Goal: Task Accomplishment & Management: Manage account settings

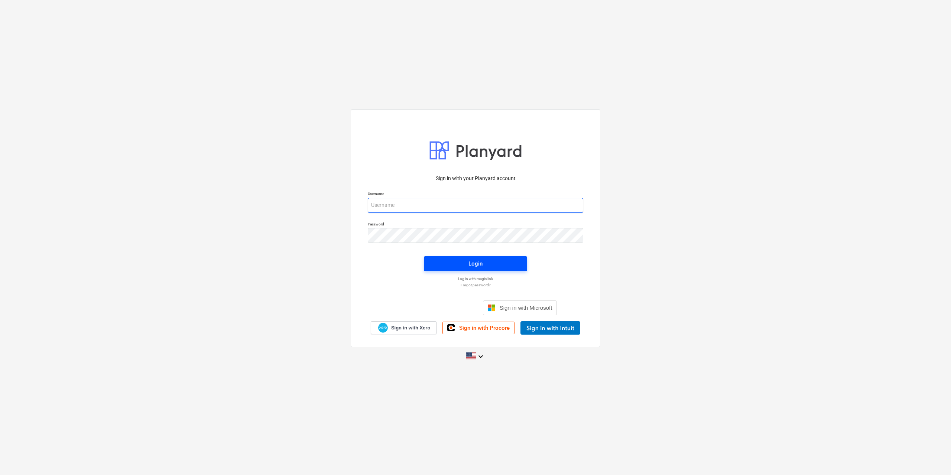
type input "[EMAIL_ADDRESS][DOMAIN_NAME]"
click at [487, 266] on span "Login" at bounding box center [475, 264] width 85 height 10
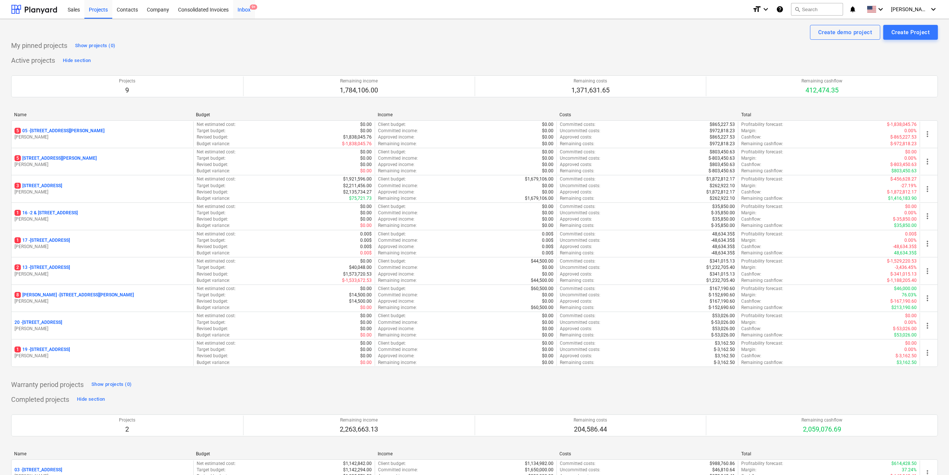
click at [248, 8] on div "Inbox 9+" at bounding box center [244, 9] width 22 height 19
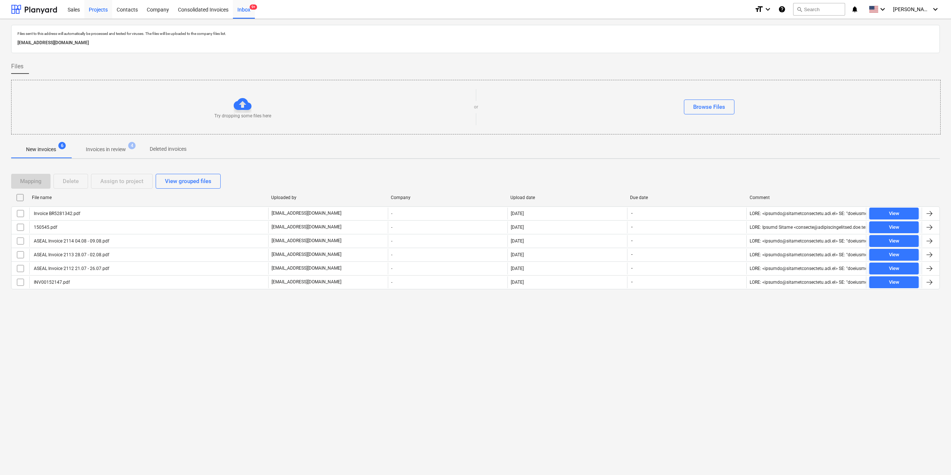
click at [104, 10] on div "Projects" at bounding box center [98, 9] width 28 height 19
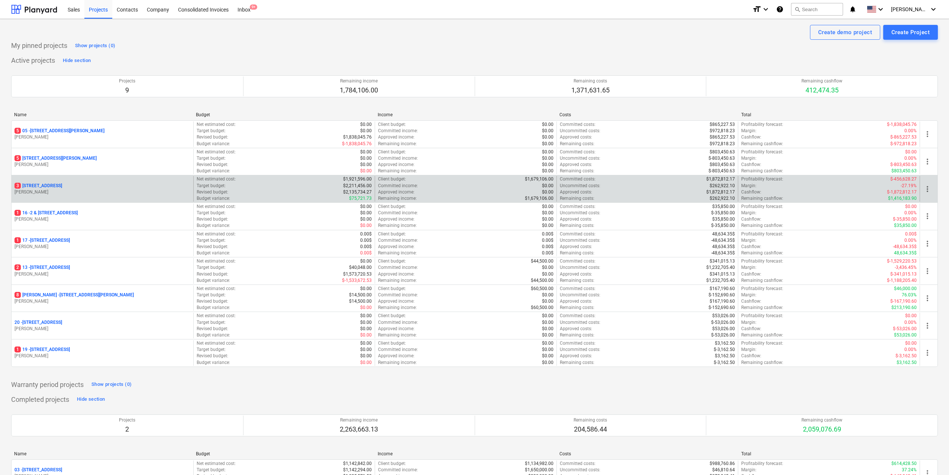
click at [120, 176] on div "3 [STREET_ADDRESS] Elias Net estimated cost : $1,921,596.00 Target budget : $2,…" at bounding box center [474, 189] width 927 height 28
click at [120, 180] on div "[STREET_ADDRESS][PERSON_NAME]" at bounding box center [103, 189] width 182 height 26
click at [78, 185] on div "[STREET_ADDRESS]" at bounding box center [102, 186] width 176 height 6
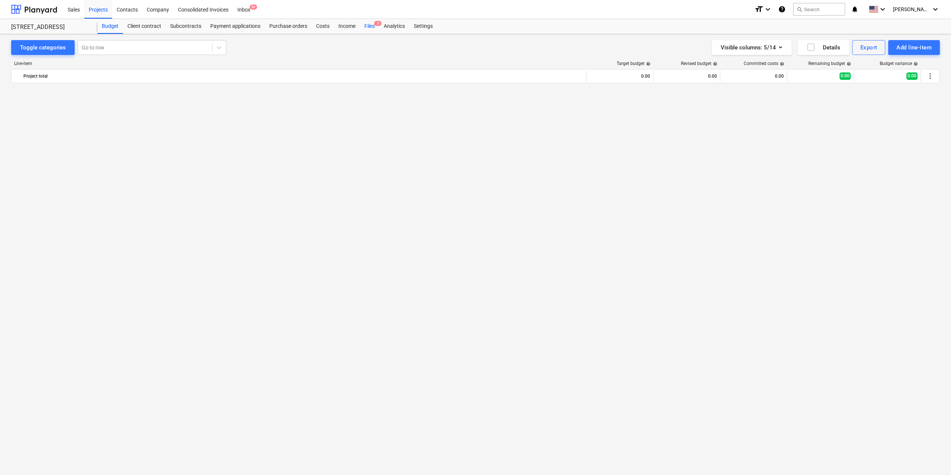
click at [375, 27] on div "Files 3" at bounding box center [369, 26] width 19 height 15
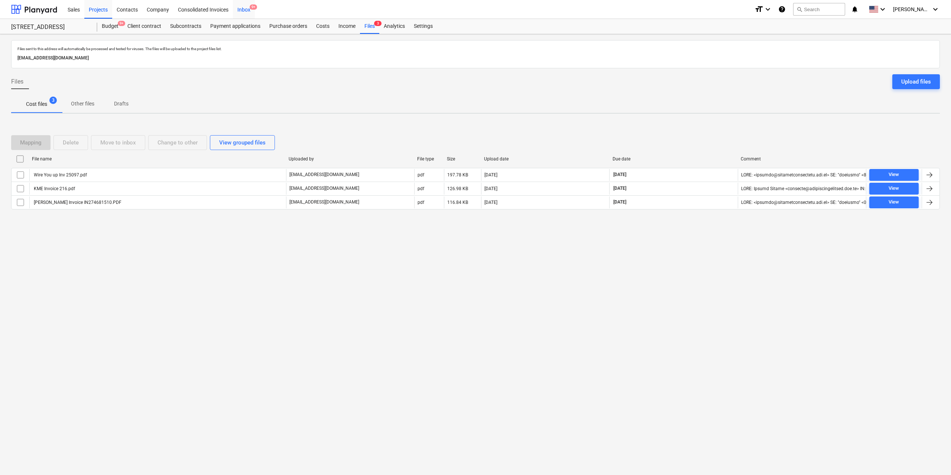
click at [245, 7] on div "Inbox 9+" at bounding box center [244, 9] width 22 height 19
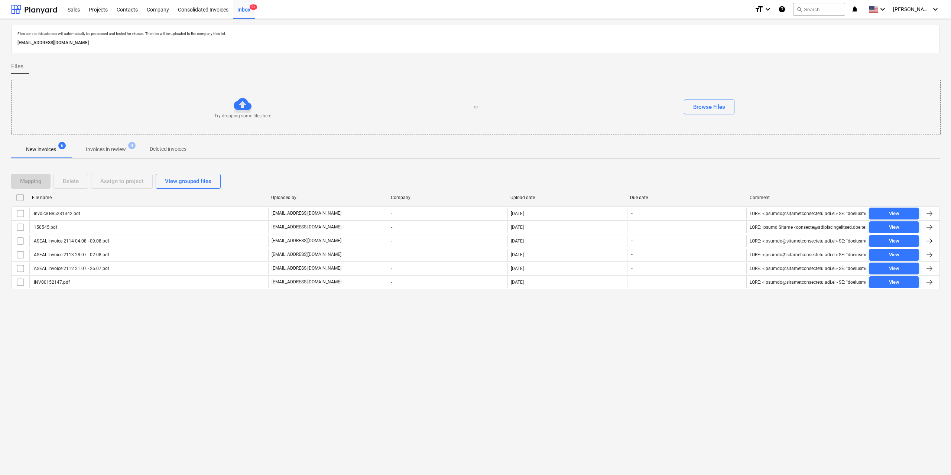
click at [226, 392] on div "Files sent to this address will automatically be processed and tested for virus…" at bounding box center [475, 247] width 951 height 456
click at [225, 392] on div "Files sent to this address will automatically be processed and tested for virus…" at bounding box center [475, 247] width 951 height 456
click at [264, 351] on div "Files sent to this address will automatically be processed and tested for virus…" at bounding box center [475, 247] width 951 height 456
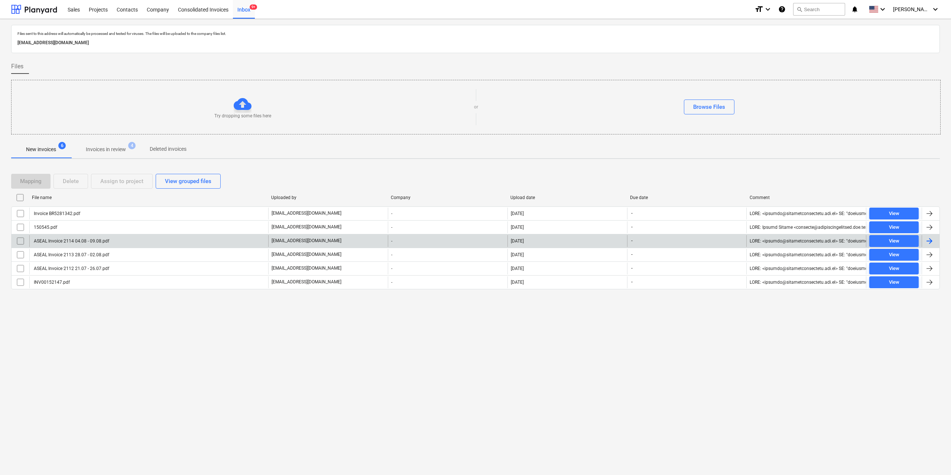
click at [126, 241] on div "ASEAL Invoice 2114 04.08 - 09.08.pdf" at bounding box center [148, 241] width 239 height 12
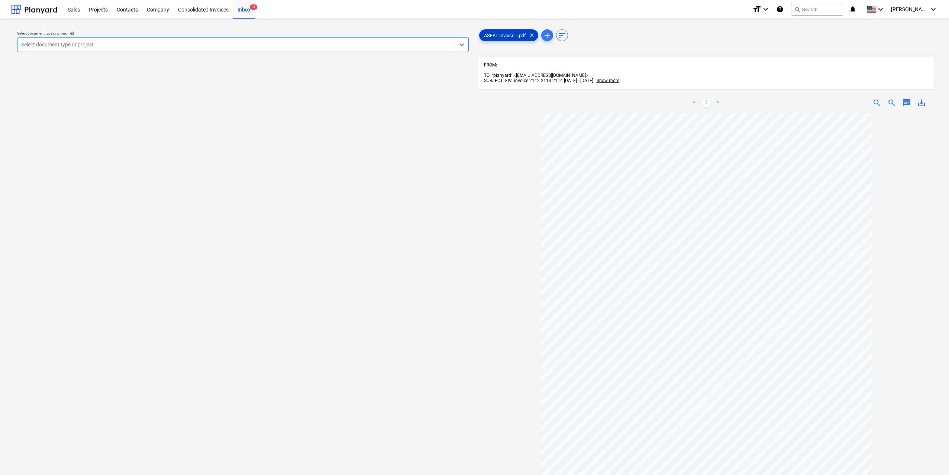
click at [487, 34] on span "ASEAL Invoice ...pdf" at bounding box center [504, 36] width 51 height 6
click at [310, 33] on div "Select document type or project help" at bounding box center [243, 33] width 452 height 5
click at [291, 43] on div at bounding box center [236, 44] width 430 height 7
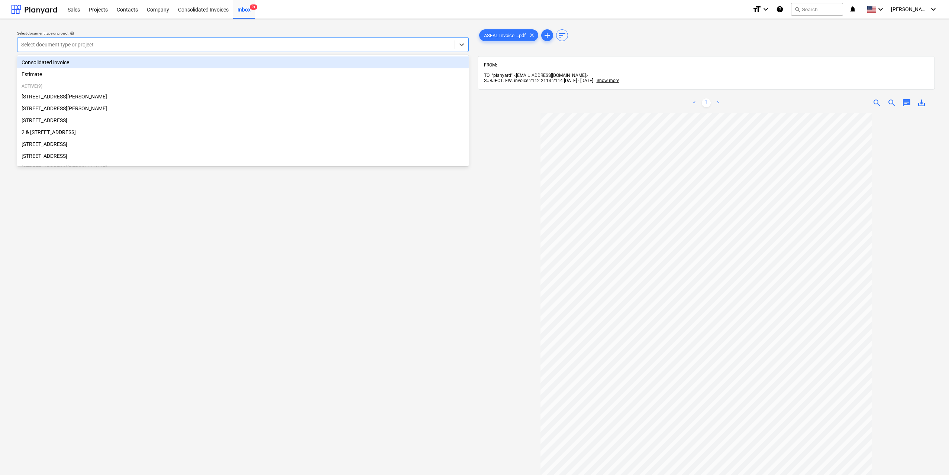
click at [139, 63] on div "Consolidated invoice" at bounding box center [243, 62] width 452 height 12
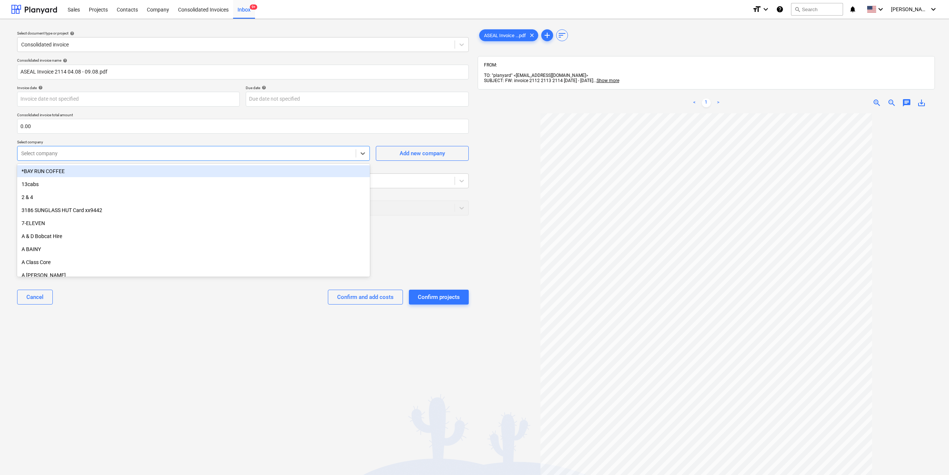
click at [98, 149] on div "Select company" at bounding box center [186, 153] width 338 height 10
type input "asea"
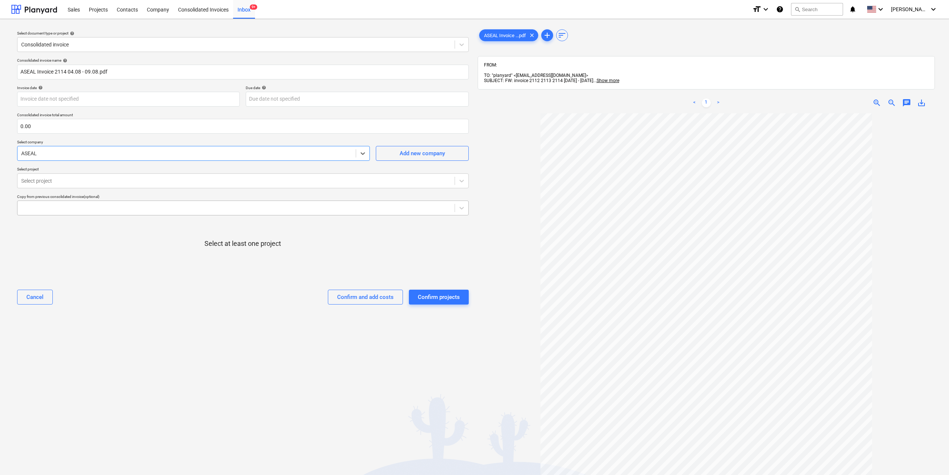
click at [91, 216] on div at bounding box center [243, 208] width 452 height 15
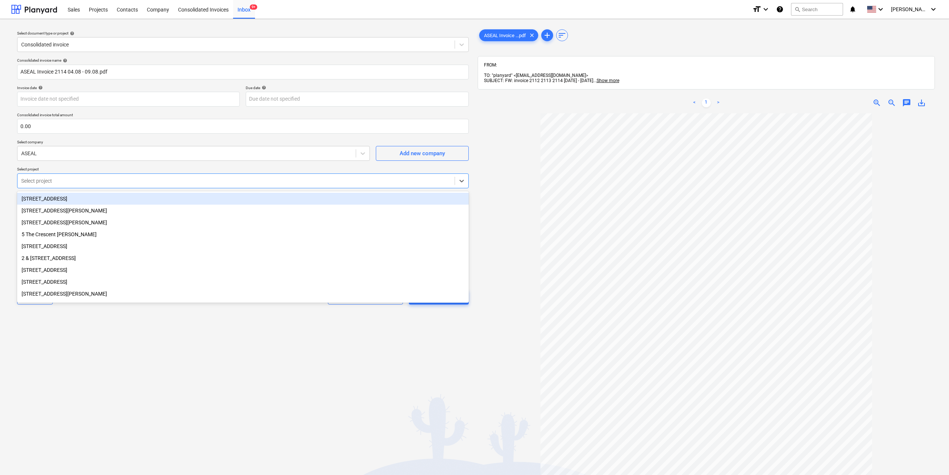
click at [95, 179] on div at bounding box center [236, 180] width 430 height 7
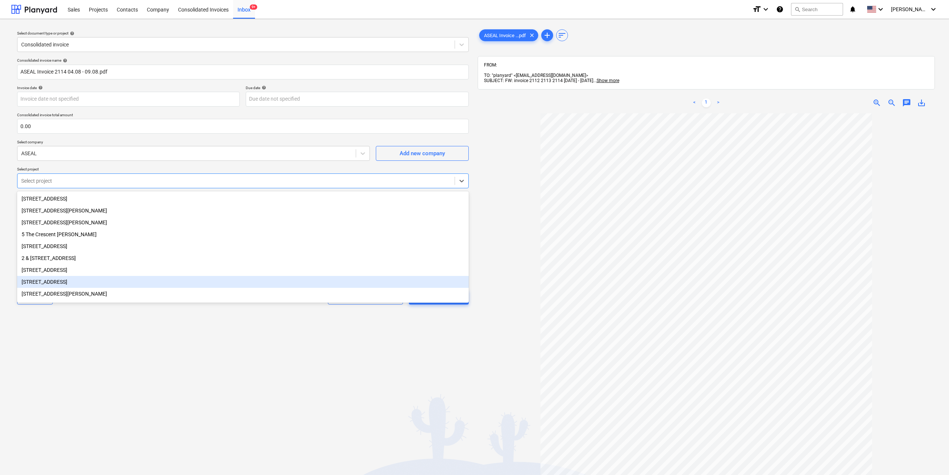
click at [77, 283] on div "[STREET_ADDRESS]" at bounding box center [243, 282] width 452 height 12
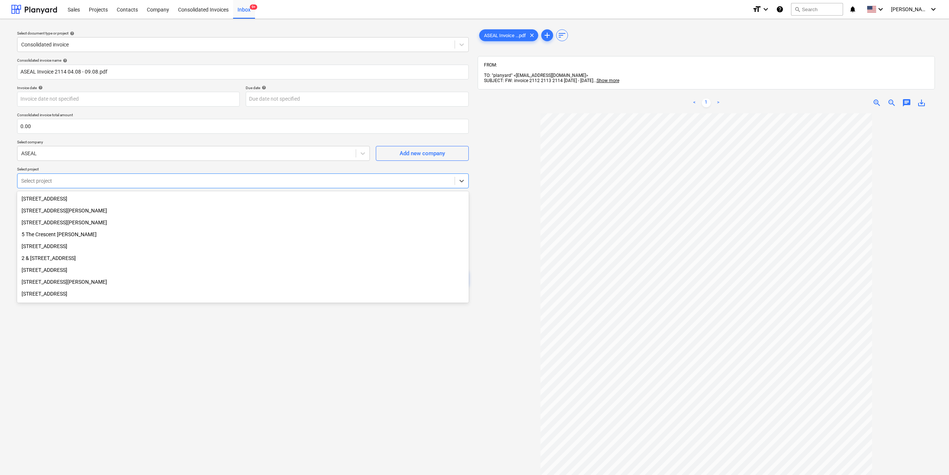
click at [78, 249] on div "[STREET_ADDRESS]" at bounding box center [243, 246] width 452 height 12
click at [80, 272] on div "[STREET_ADDRESS][PERSON_NAME]" at bounding box center [243, 270] width 452 height 12
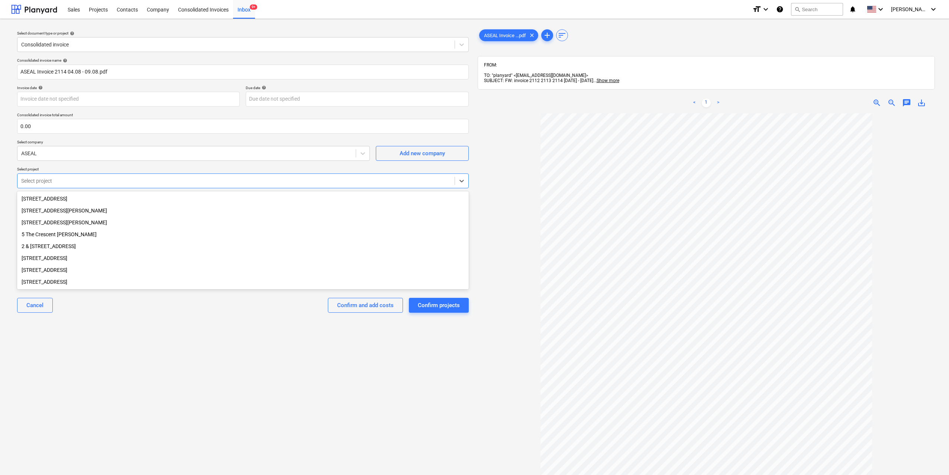
click at [66, 223] on div "[STREET_ADDRESS][PERSON_NAME]" at bounding box center [243, 223] width 452 height 12
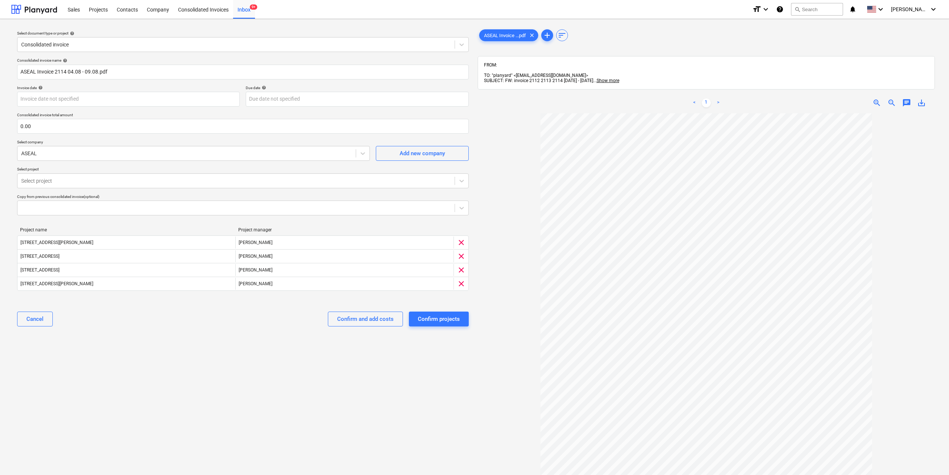
click at [178, 346] on div "Select document type or project help Consolidated invoice Consolidated invoice …" at bounding box center [242, 298] width 463 height 546
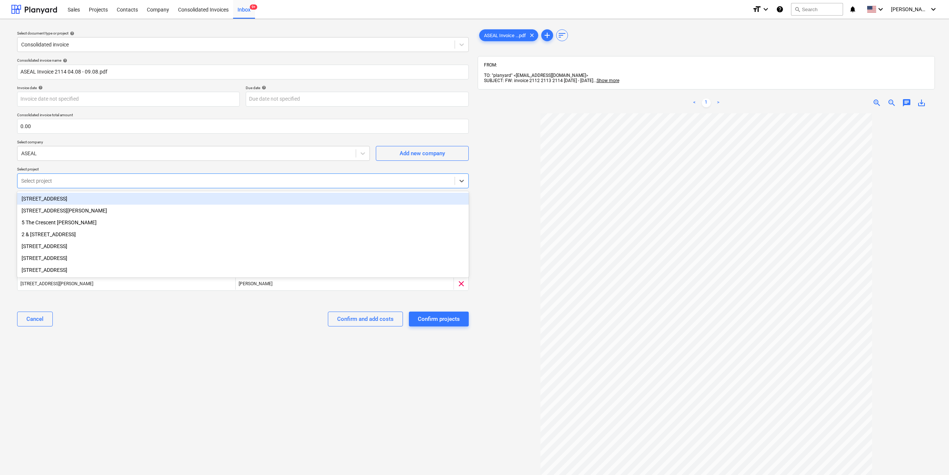
click at [143, 178] on div at bounding box center [236, 180] width 430 height 7
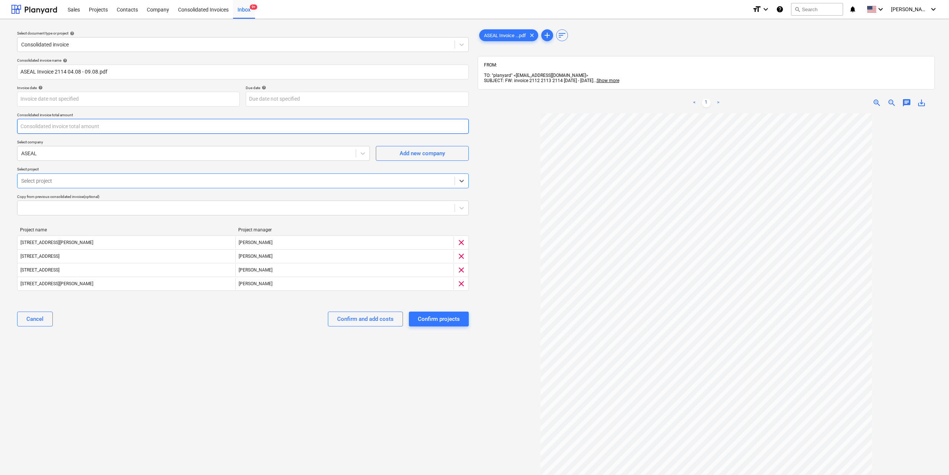
click at [131, 131] on input "text" at bounding box center [243, 126] width 452 height 15
type input "3,000.00"
click at [302, 358] on div "Select document type or project help Consolidated invoice Consolidated invoice …" at bounding box center [242, 298] width 463 height 546
click at [373, 322] on div "Confirm and add costs" at bounding box center [365, 319] width 56 height 10
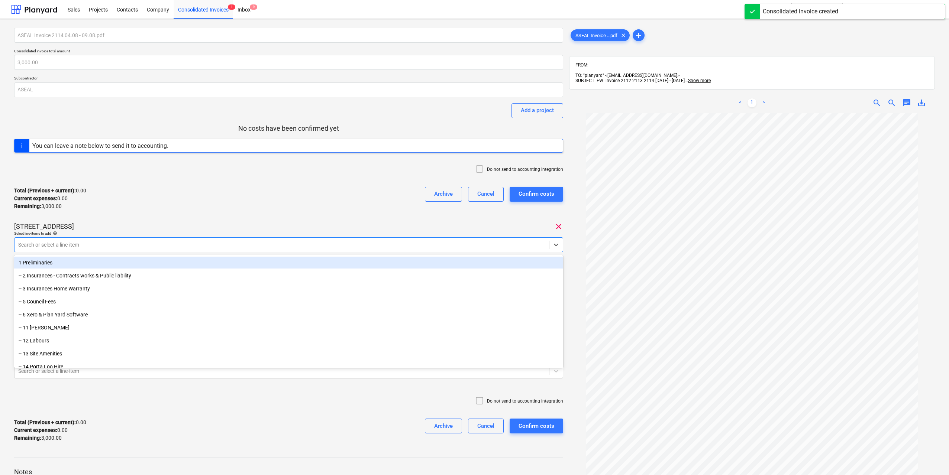
click at [230, 246] on div at bounding box center [281, 244] width 527 height 7
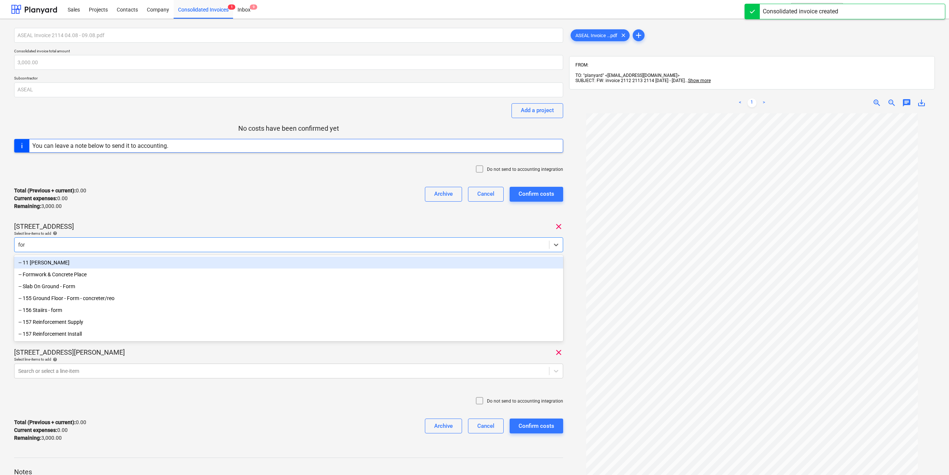
type input "fore"
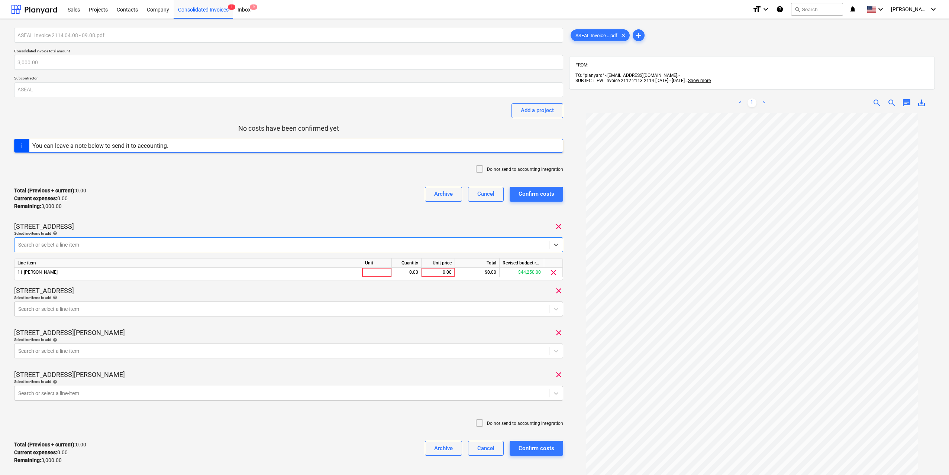
click at [149, 310] on div at bounding box center [281, 309] width 527 height 7
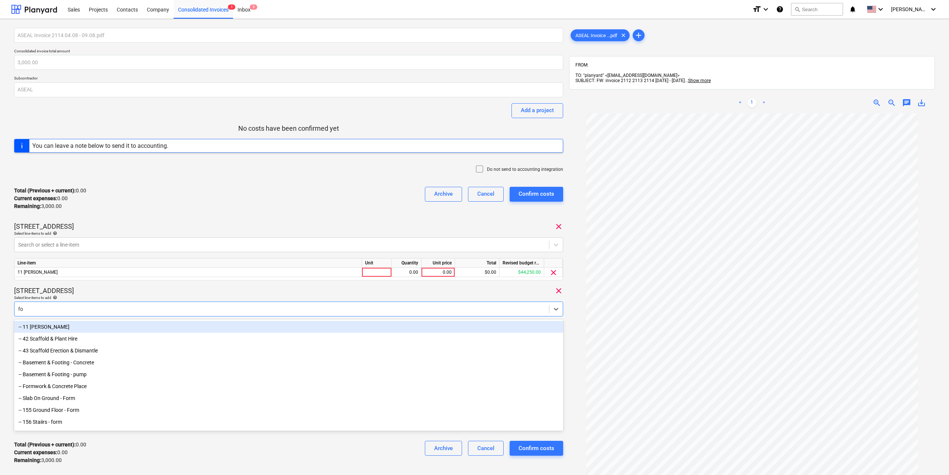
type input "for"
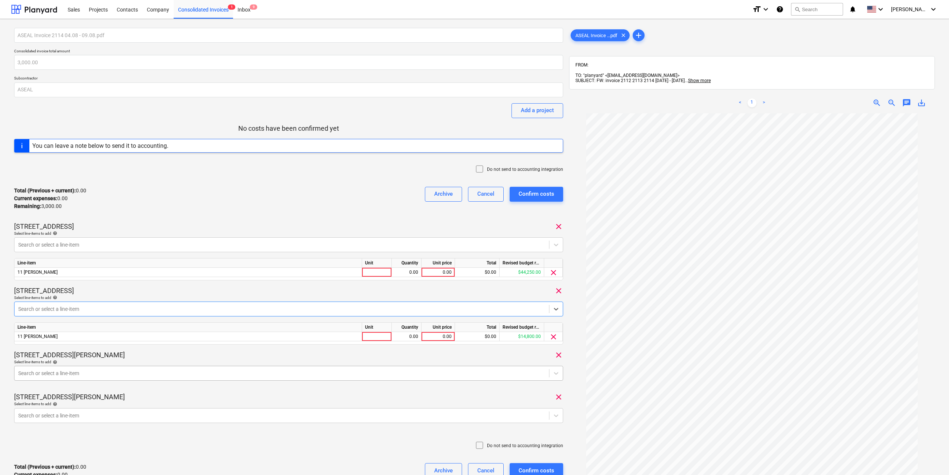
click at [81, 377] on body "Sales Projects Contacts Company Consolidated Invoices 1 Inbox 9 format_size key…" at bounding box center [474, 237] width 949 height 475
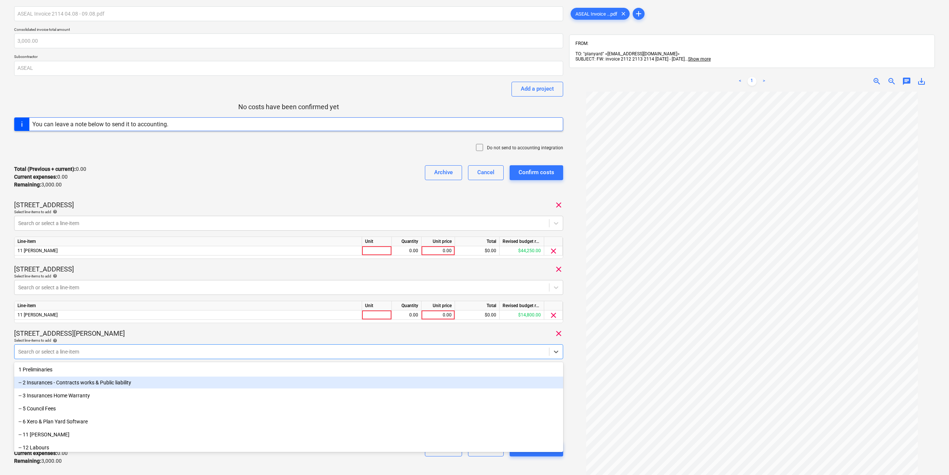
scroll to position [25, 0]
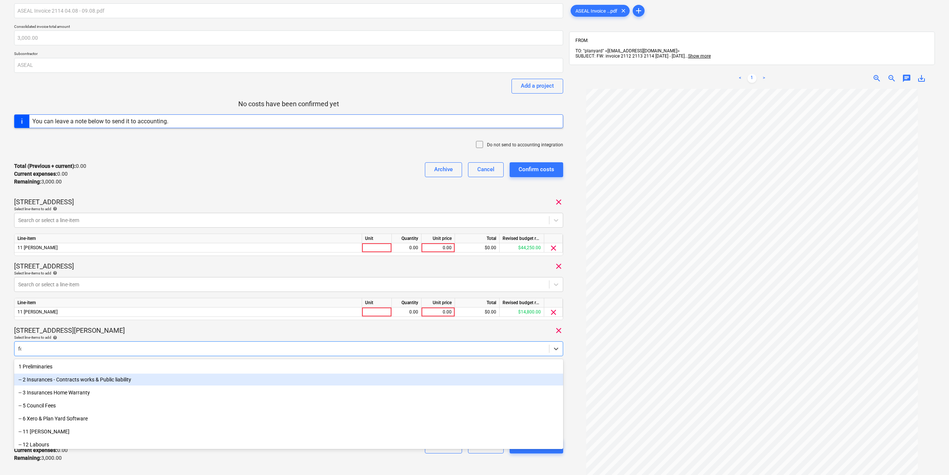
type input "for"
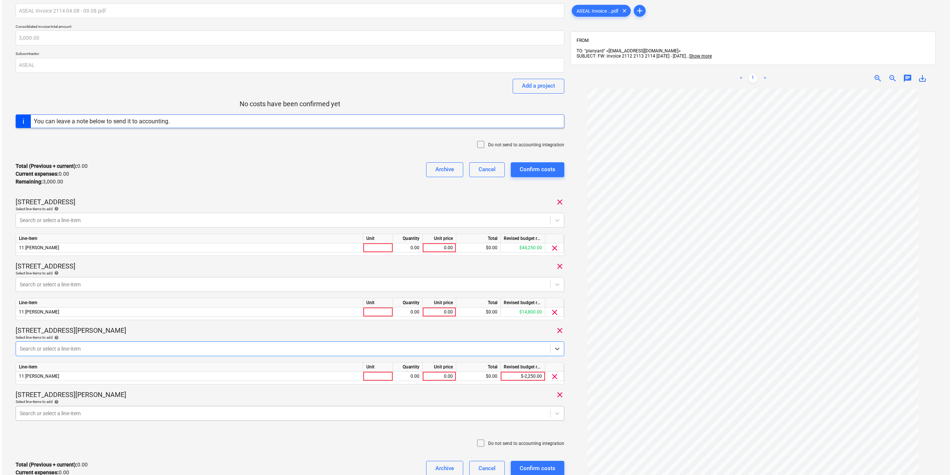
scroll to position [89, 0]
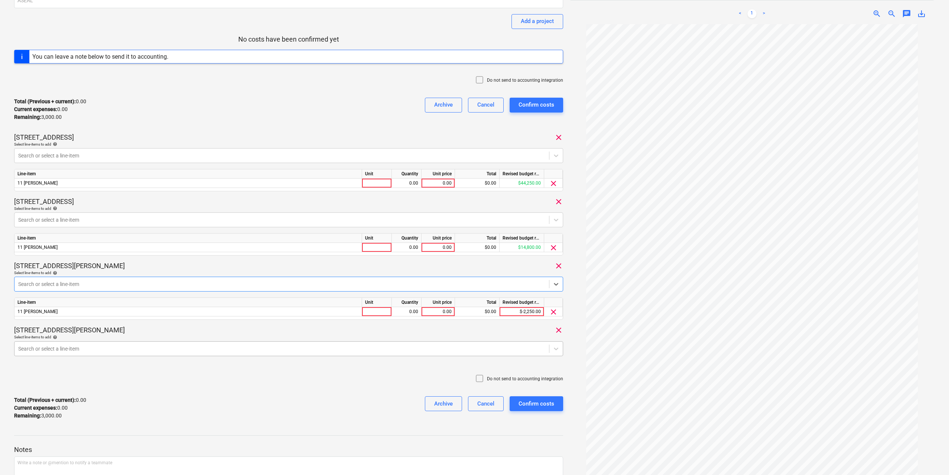
click at [74, 386] on body "Sales Projects Contacts Company Consolidated Invoices 1 Inbox 9 format_size key…" at bounding box center [474, 148] width 949 height 475
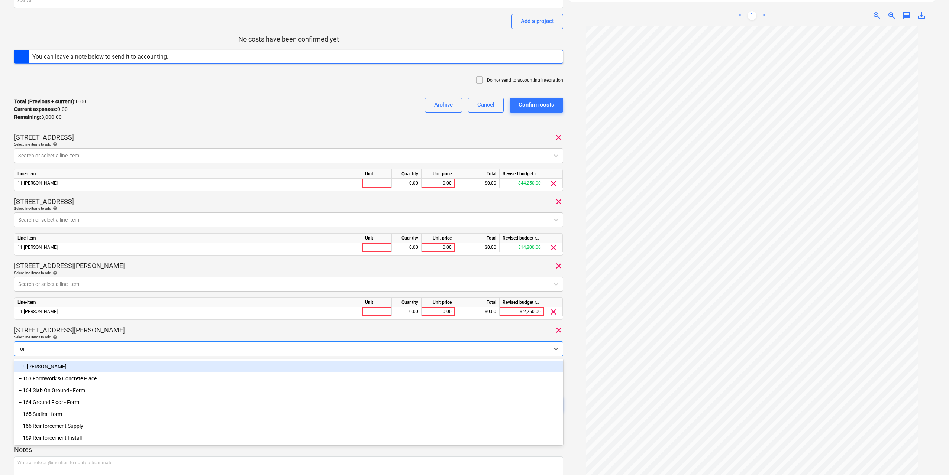
type input "fore"
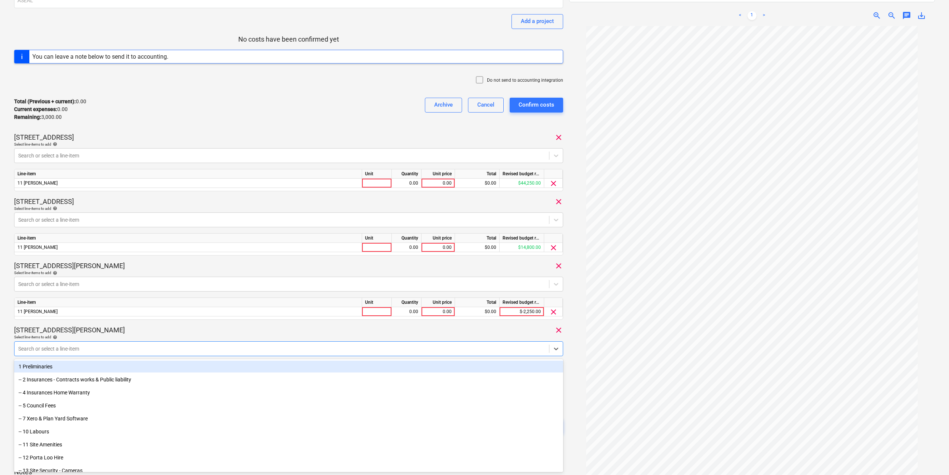
click at [186, 324] on div "ASEAL Invoice 2114 04.08 - 09.08.pdf Consolidated invoice total amount 3,000.00…" at bounding box center [288, 194] width 549 height 510
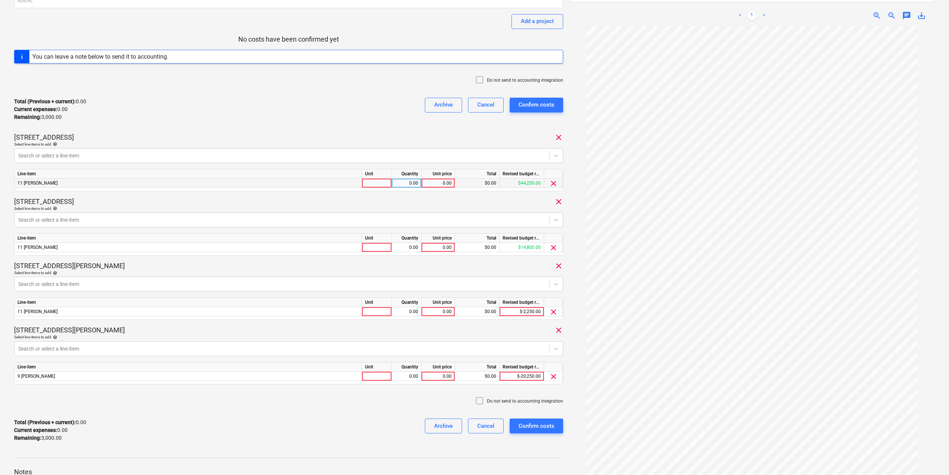
click at [378, 183] on div at bounding box center [377, 183] width 30 height 9
type input "1"
click at [439, 183] on div "0.00" at bounding box center [437, 183] width 27 height 9
type input "500"
drag, startPoint x: 443, startPoint y: 242, endPoint x: 444, endPoint y: 246, distance: 3.8
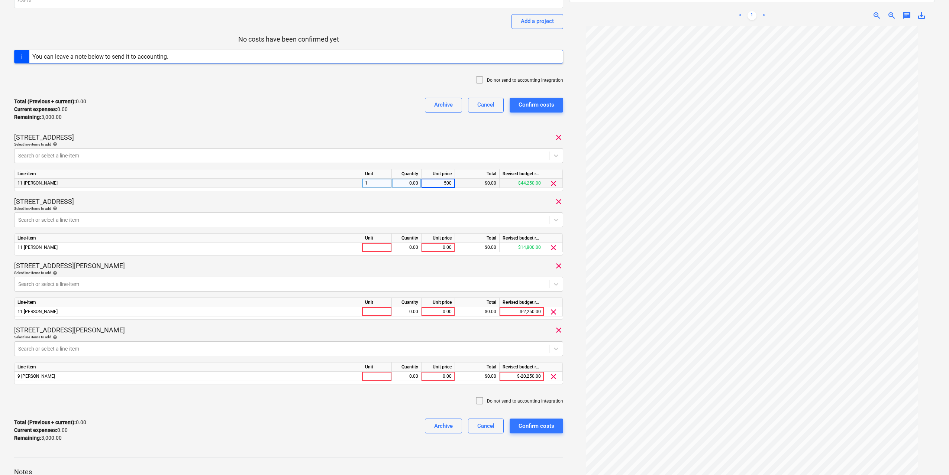
click at [443, 242] on div "Unit price" at bounding box center [437, 238] width 33 height 9
click at [444, 246] on div "0.00" at bounding box center [437, 247] width 27 height 9
type input "500"
click at [438, 312] on div "0.00" at bounding box center [437, 311] width 27 height 9
type input "500"
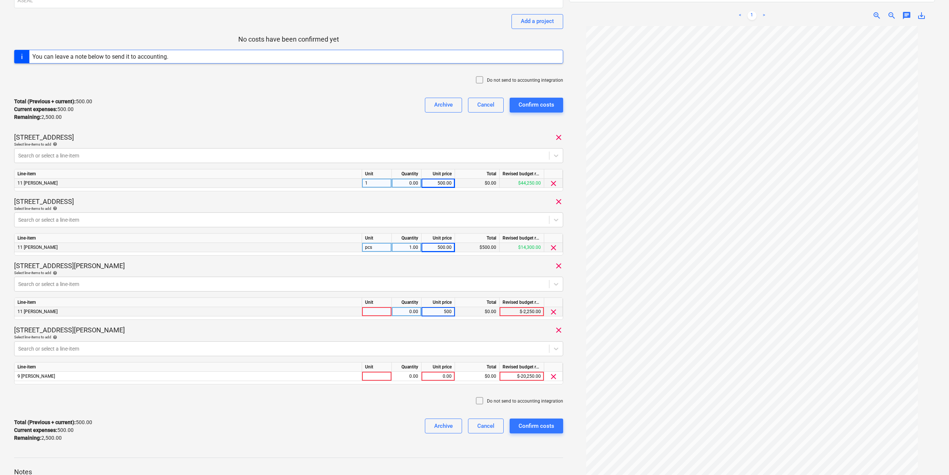
click at [440, 384] on div "Line-item Unit Quantity Unit price Total Revised budget remaining 9 [PERSON_NAM…" at bounding box center [288, 373] width 549 height 22
click at [440, 378] on div "0.00" at bounding box center [437, 376] width 27 height 9
type input "500"
click at [386, 381] on div at bounding box center [377, 376] width 30 height 9
click at [384, 377] on input "pcs" at bounding box center [376, 376] width 29 height 9
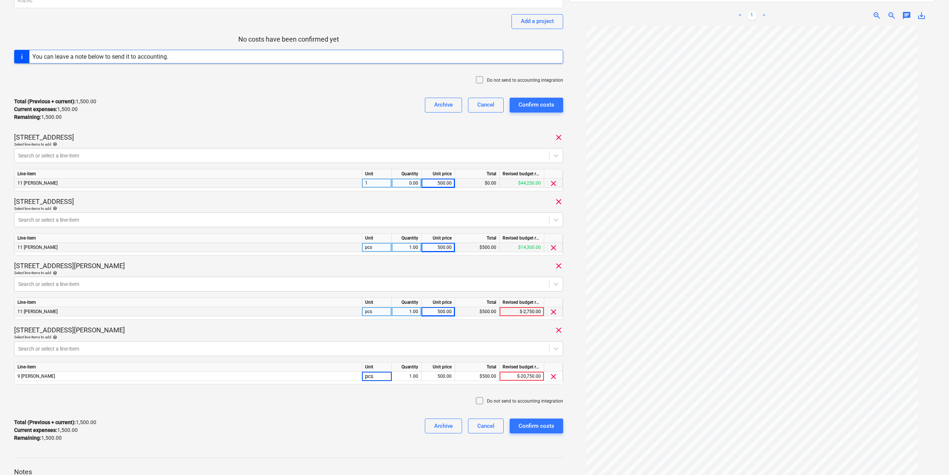
click at [412, 188] on div "Line-item Unit Quantity Unit price Total Revised budget remaining 11 [PERSON_NA…" at bounding box center [288, 180] width 549 height 22
click at [413, 181] on div "0.00" at bounding box center [406, 183] width 23 height 9
click at [413, 181] on input at bounding box center [406, 183] width 29 height 9
click at [416, 185] on input "1" at bounding box center [406, 183] width 29 height 9
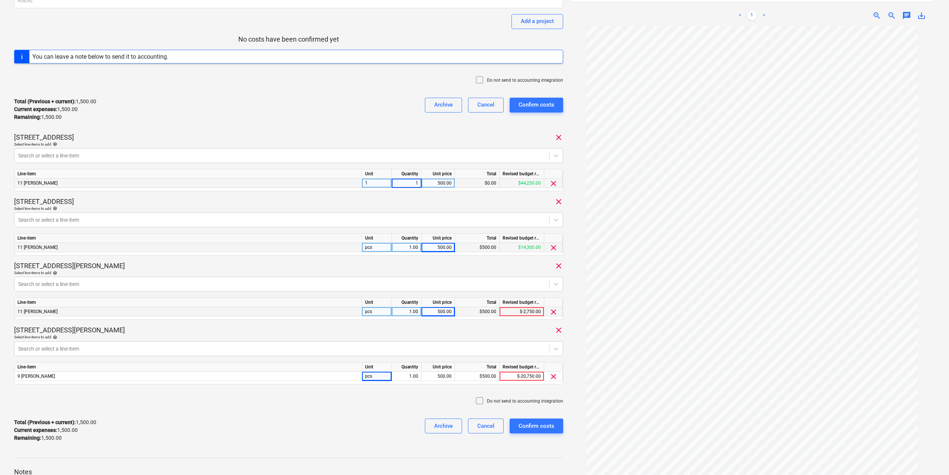
type input "2"
click at [414, 246] on div "1.00" at bounding box center [406, 247] width 23 height 9
click at [409, 308] on div "1.00" at bounding box center [406, 311] width 23 height 9
click at [412, 245] on div "1.00" at bounding box center [406, 247] width 23 height 9
type input "0"
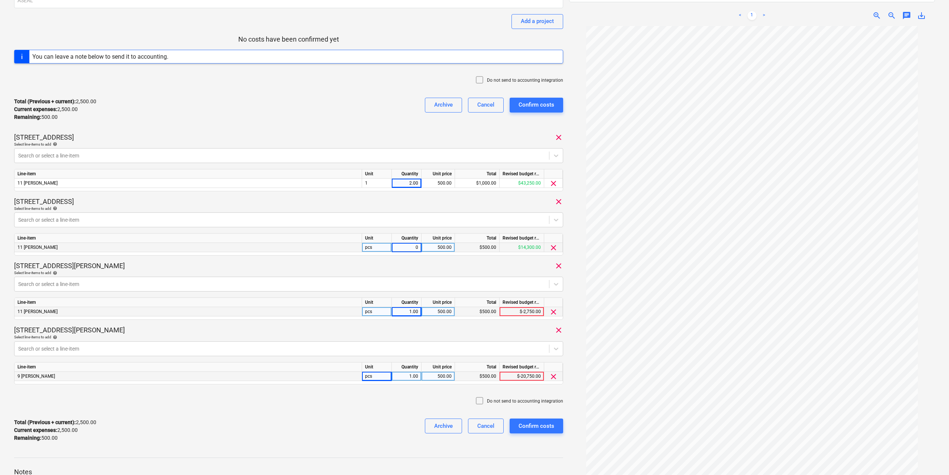
click at [407, 378] on div "1.00" at bounding box center [406, 376] width 23 height 9
type input "0"
click at [408, 247] on div "0.00" at bounding box center [406, 247] width 23 height 9
type input "1"
click at [416, 308] on div "1.00" at bounding box center [406, 311] width 23 height 9
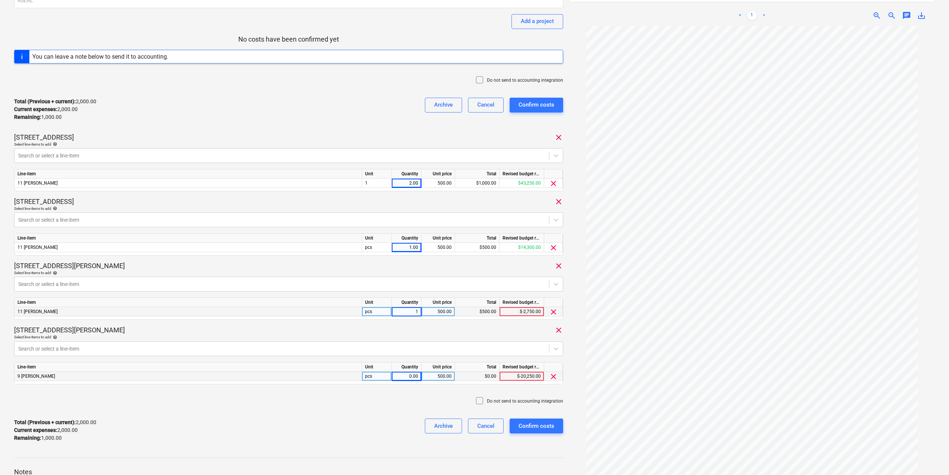
click at [416, 308] on input "1" at bounding box center [406, 311] width 29 height 9
type input "2"
click at [409, 247] on div "1.00" at bounding box center [406, 247] width 23 height 9
type input "1.5"
click at [409, 374] on div "0.00" at bounding box center [406, 376] width 23 height 9
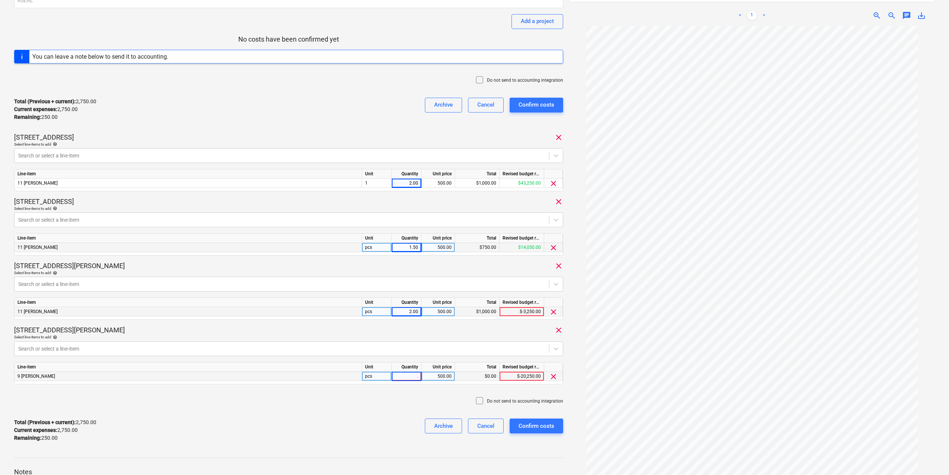
type input ".5"
click at [380, 437] on div "Total (Previous + current) : 2,750.00 Current expenses : 2,750.00 Remaining : 2…" at bounding box center [288, 430] width 549 height 35
click at [536, 428] on div "Confirm costs" at bounding box center [536, 426] width 36 height 10
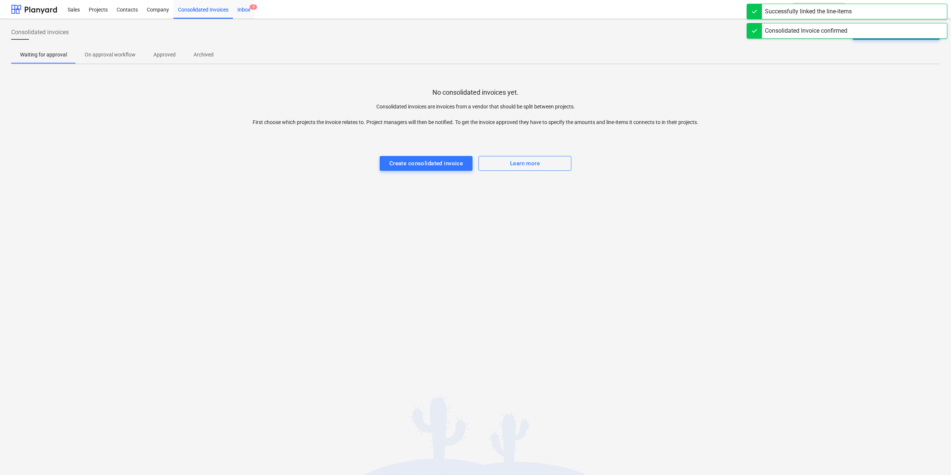
click at [247, 9] on div "Inbox 9" at bounding box center [244, 9] width 22 height 19
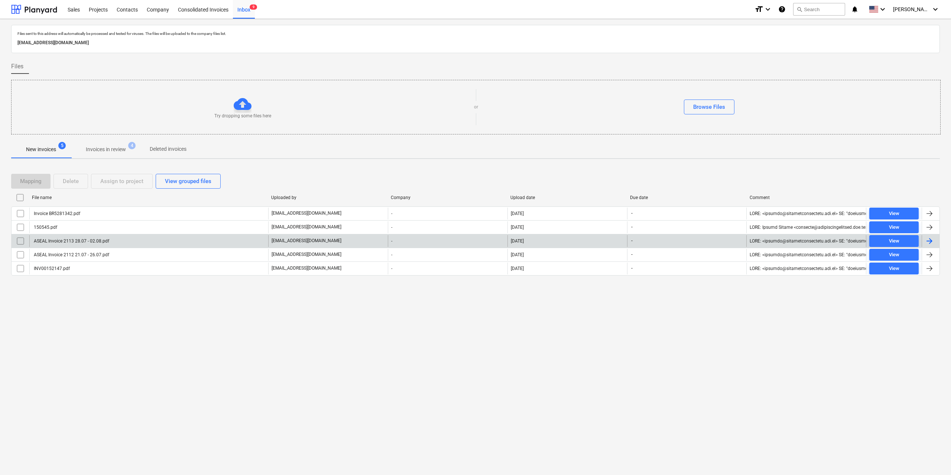
click at [100, 240] on div "ASEAL Invoice 2113 28.07 - 02.08.pdf" at bounding box center [71, 241] width 77 height 5
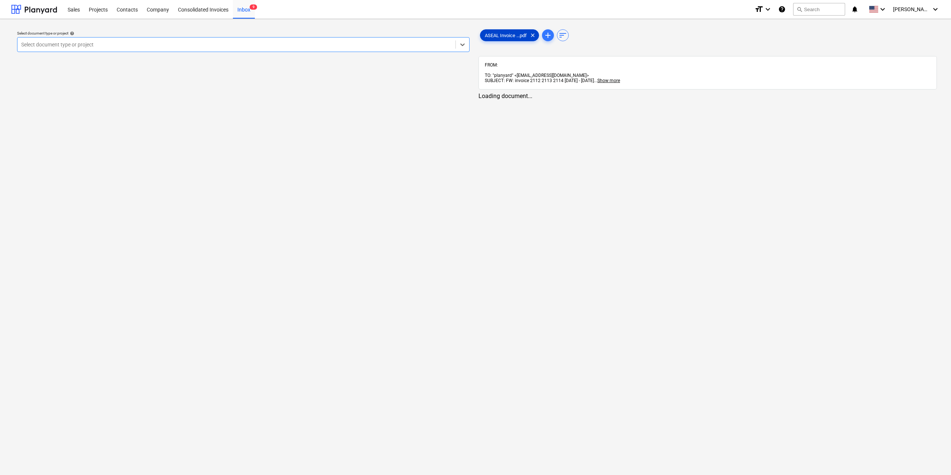
click at [498, 33] on span "ASEAL Invoice ...pdf" at bounding box center [506, 36] width 51 height 6
click at [438, 38] on div "Select document type or project" at bounding box center [243, 44] width 452 height 15
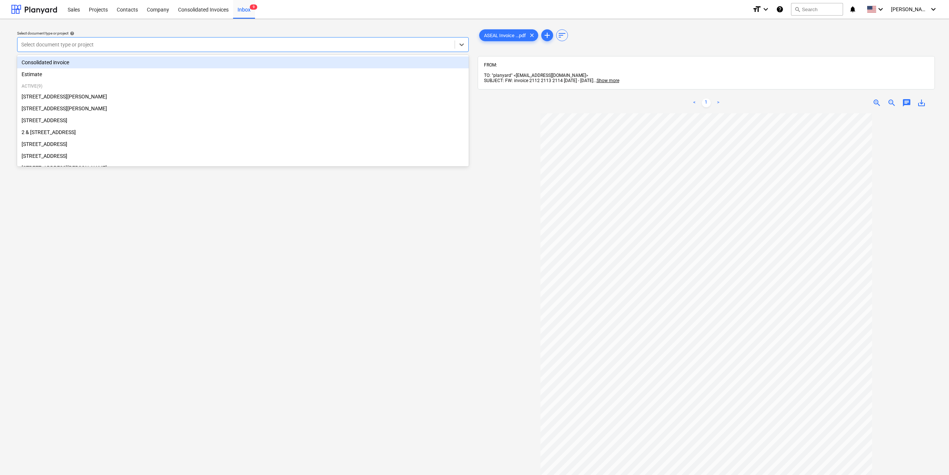
click at [87, 62] on div "Consolidated invoice" at bounding box center [243, 62] width 452 height 12
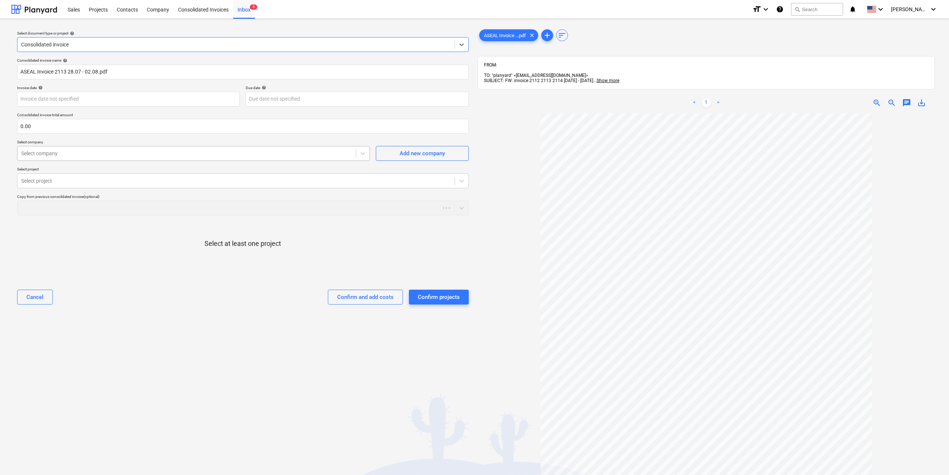
click at [212, 151] on div at bounding box center [186, 153] width 331 height 7
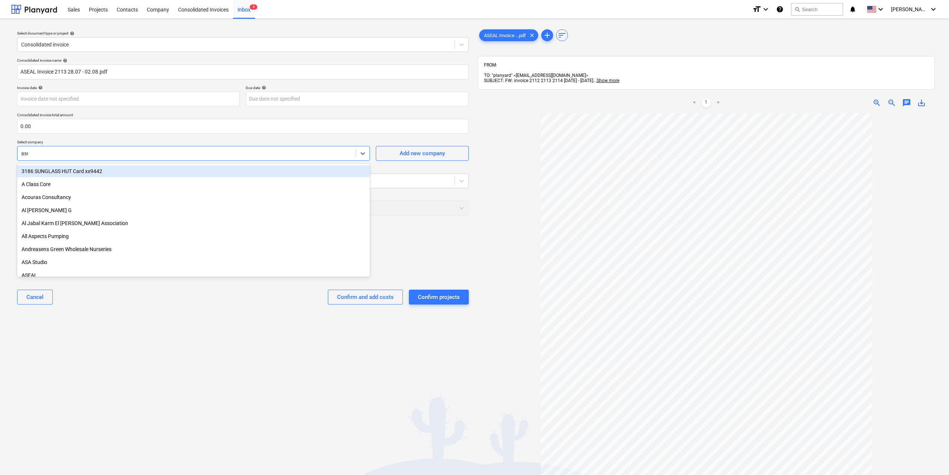
type input "asea"
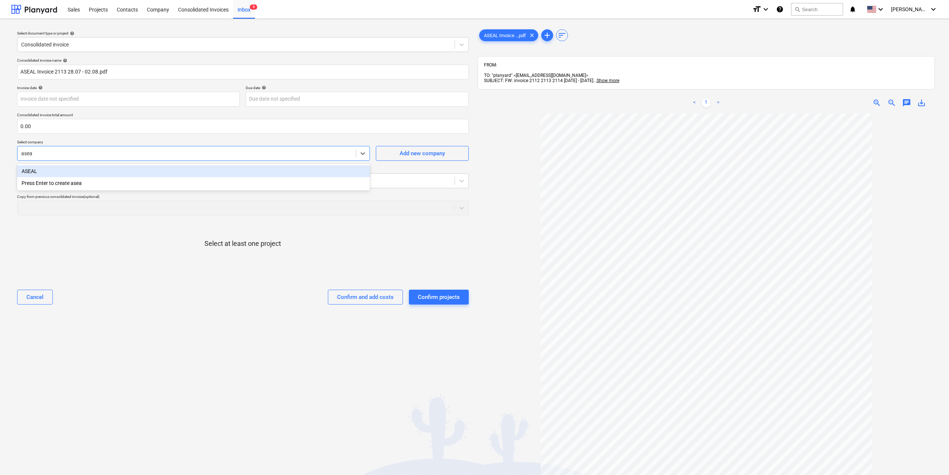
click at [160, 175] on div "ASEAL" at bounding box center [193, 171] width 353 height 12
click at [126, 190] on div "Consolidated invoice name help ASEAL Invoice 2113 28.07 - 02.08.pdf Invoice dat…" at bounding box center [243, 184] width 458 height 259
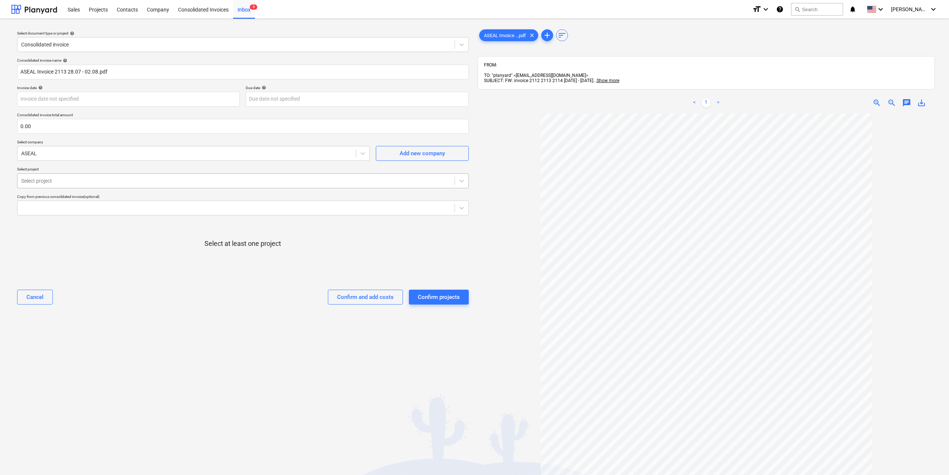
click at [126, 185] on div "Select project" at bounding box center [235, 181] width 437 height 10
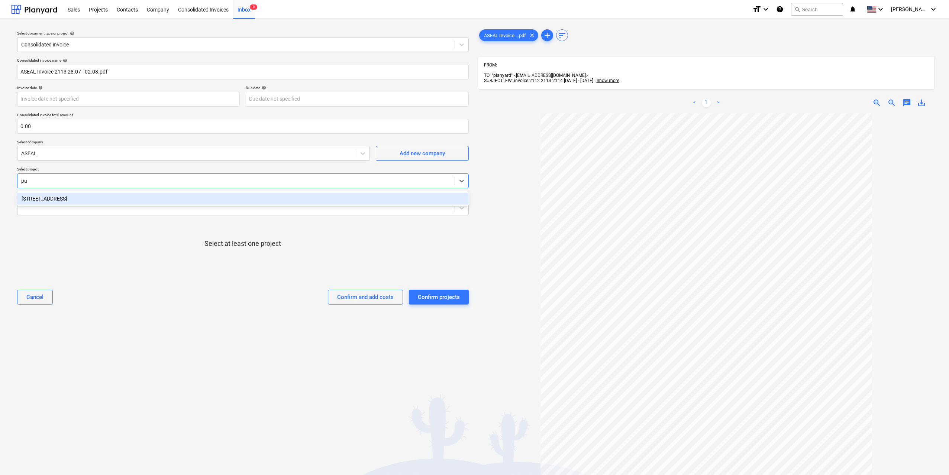
type input "put"
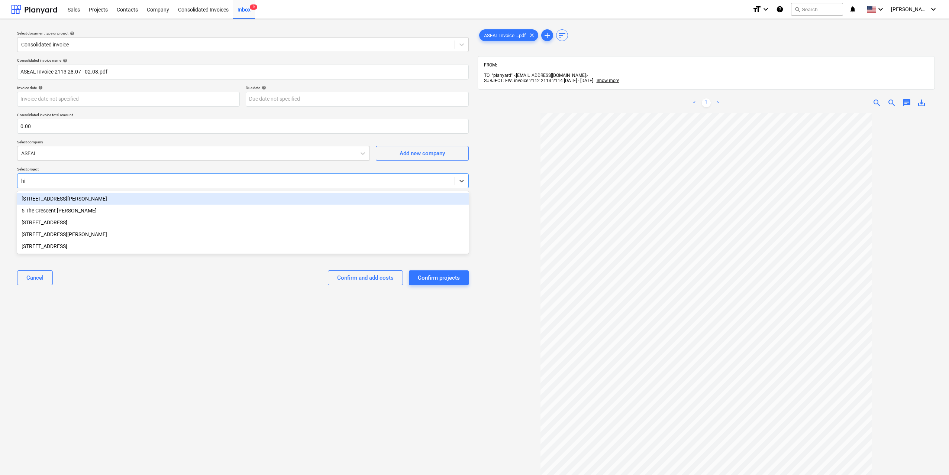
type input "hig"
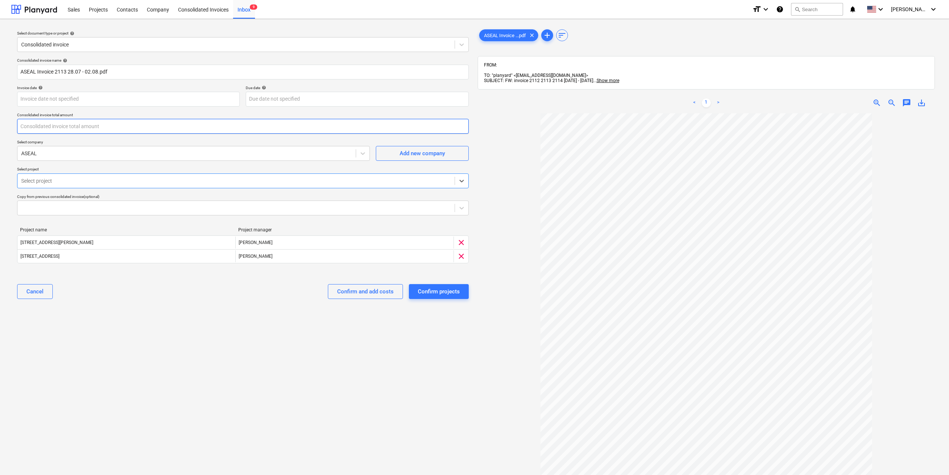
click at [180, 128] on input "text" at bounding box center [243, 126] width 452 height 15
type input "3,000.00"
click at [442, 401] on div "Select document type or project help Consolidated invoice Consolidated invoice …" at bounding box center [242, 298] width 463 height 546
click at [390, 281] on div "Cancel Confirm and add costs Confirm projects" at bounding box center [243, 291] width 452 height 27
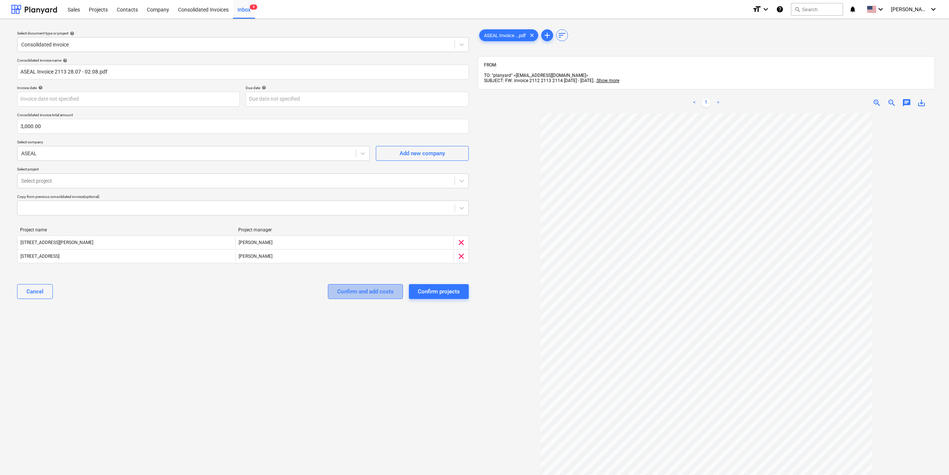
click at [383, 288] on div "Confirm and add costs" at bounding box center [365, 292] width 56 height 10
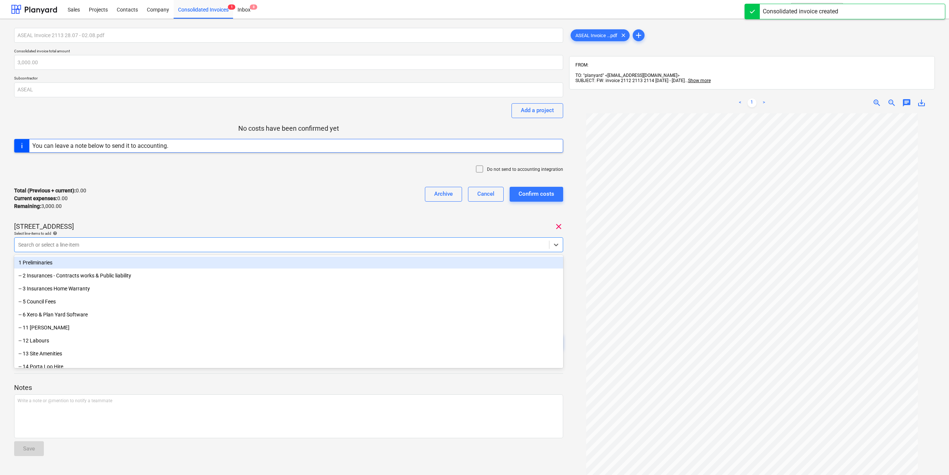
click at [116, 246] on div at bounding box center [281, 244] width 527 height 7
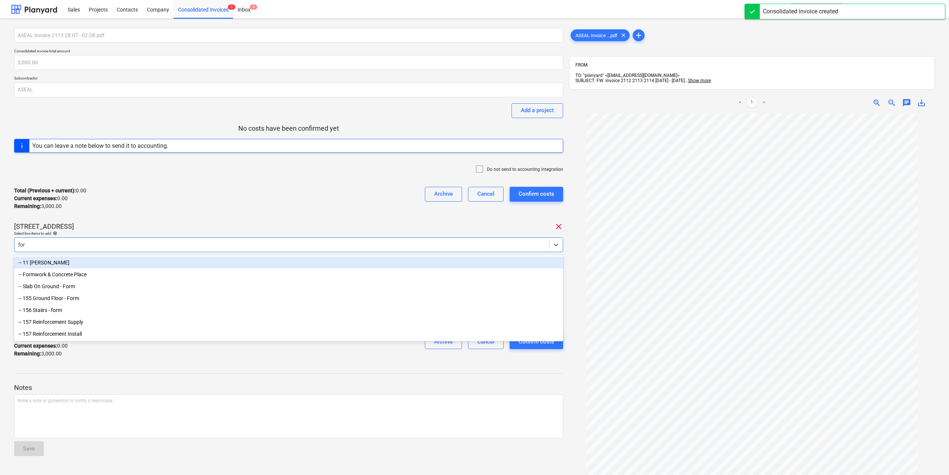
type input "fore"
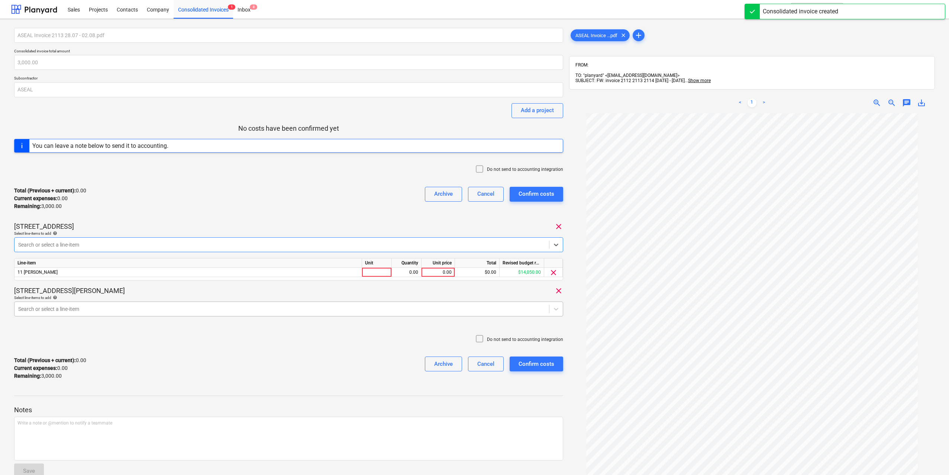
click at [90, 309] on div at bounding box center [281, 309] width 527 height 7
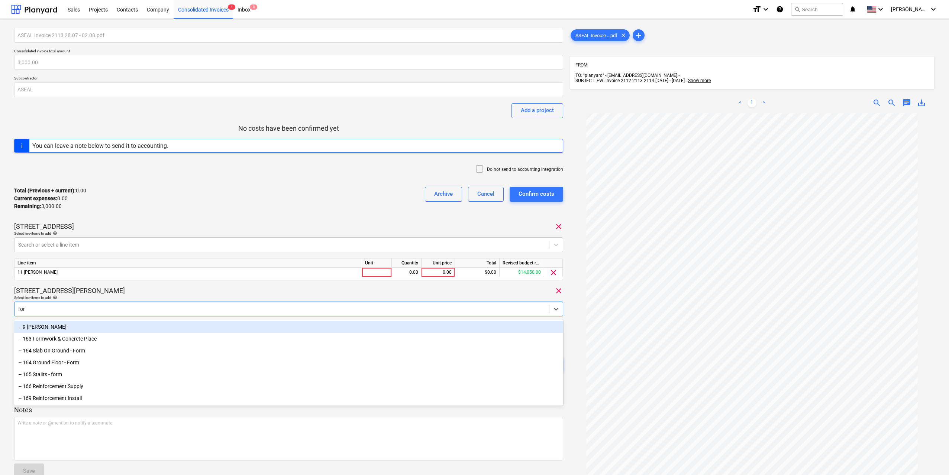
type input "fore"
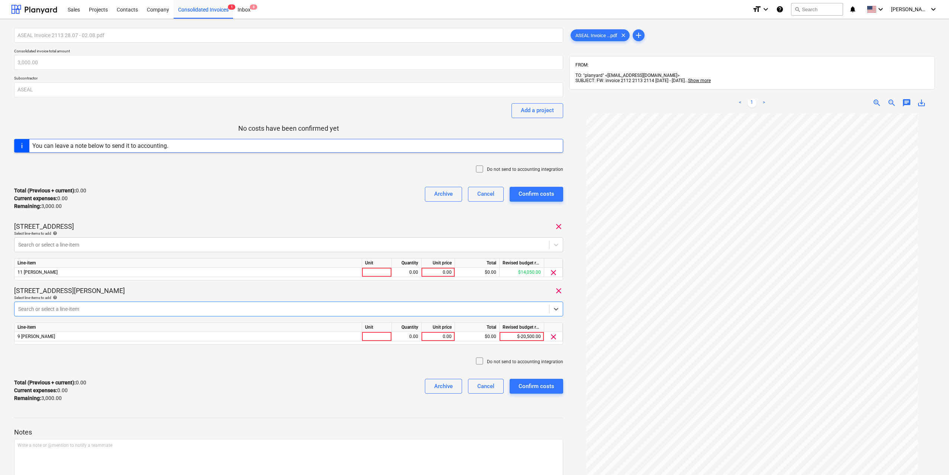
click at [369, 267] on div "Unit" at bounding box center [377, 263] width 30 height 9
click at [379, 272] on div at bounding box center [377, 272] width 30 height 9
type input "1"
click at [385, 333] on div at bounding box center [377, 336] width 30 height 9
type input "1"
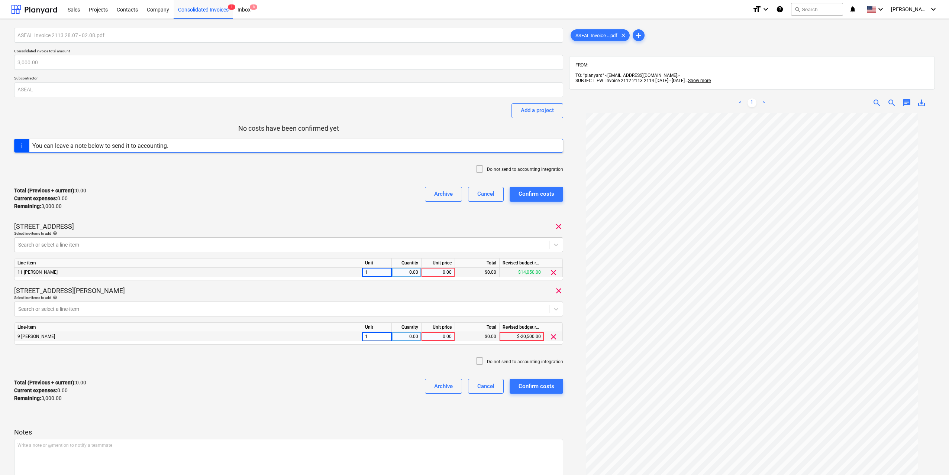
click at [427, 334] on div "0.00" at bounding box center [437, 336] width 27 height 9
type input "500"
click at [446, 269] on div "0.00" at bounding box center [437, 272] width 27 height 9
type input "500"
click at [343, 388] on div "Total (Previous + current) : 0.00 Current expenses : 0.00 Remaining : 3,000.00 …" at bounding box center [288, 390] width 549 height 35
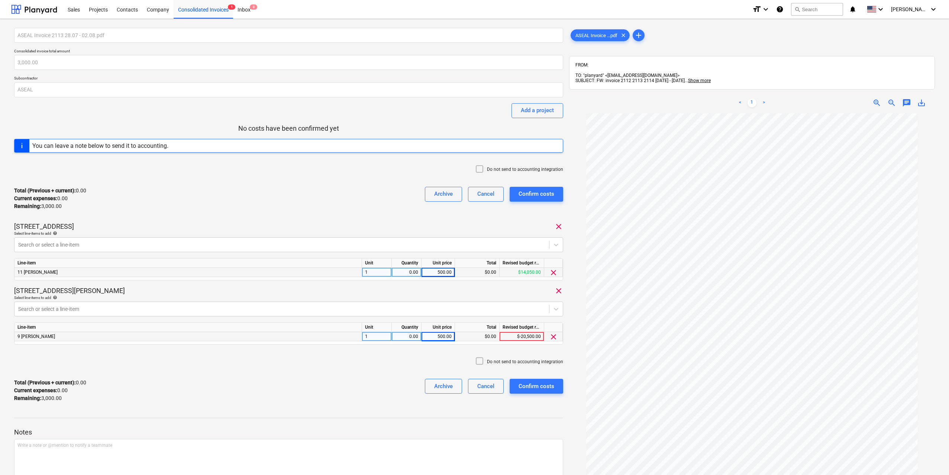
click at [401, 275] on div "0.00" at bounding box center [406, 272] width 23 height 9
click at [411, 290] on div "[STREET_ADDRESS][GEOGRAPHIC_DATA][PERSON_NAME]" at bounding box center [288, 291] width 549 height 9
click at [401, 335] on div "0.00" at bounding box center [406, 336] width 23 height 9
type input "3"
click at [347, 379] on div "Total (Previous + current) : 1,500.00 Current expenses : 1,500.00 Remaining : 1…" at bounding box center [288, 390] width 549 height 35
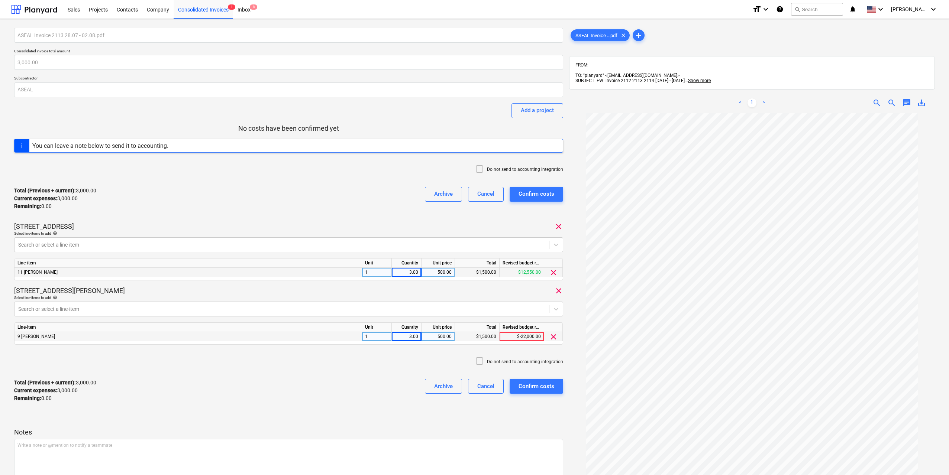
click at [392, 367] on div "Do not send to accounting integration" at bounding box center [288, 362] width 549 height 22
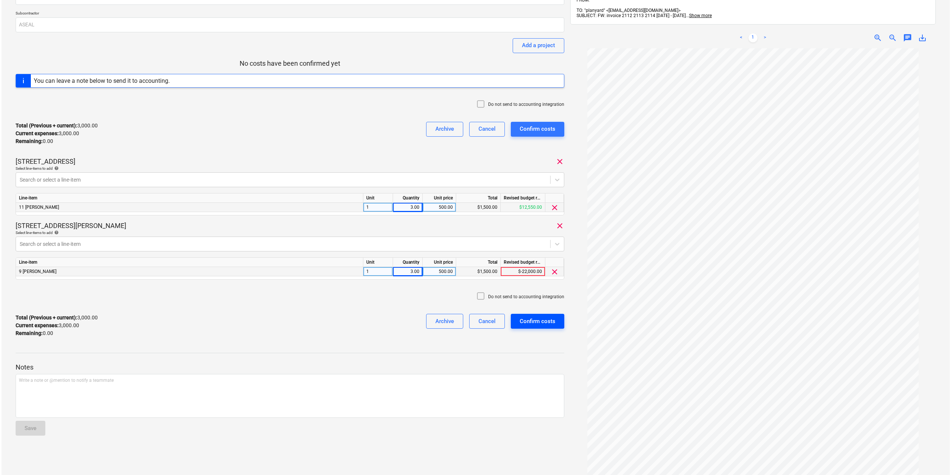
scroll to position [96, 0]
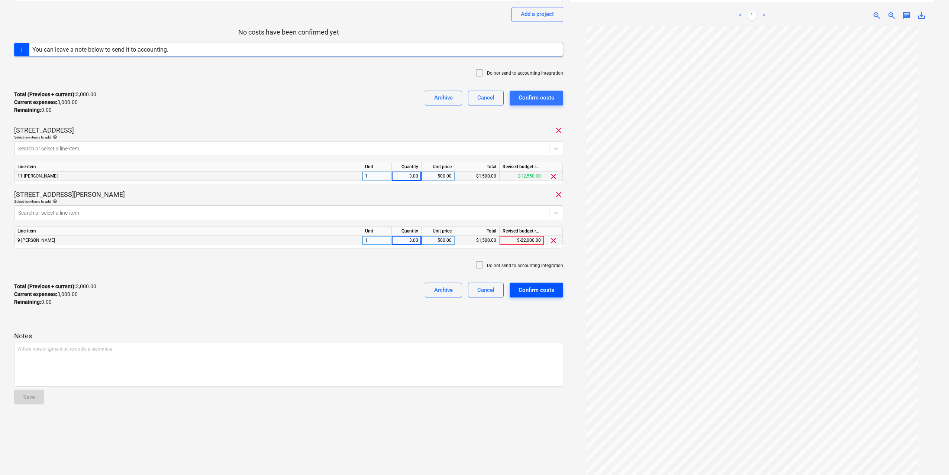
click at [540, 289] on div "Confirm costs" at bounding box center [536, 290] width 36 height 10
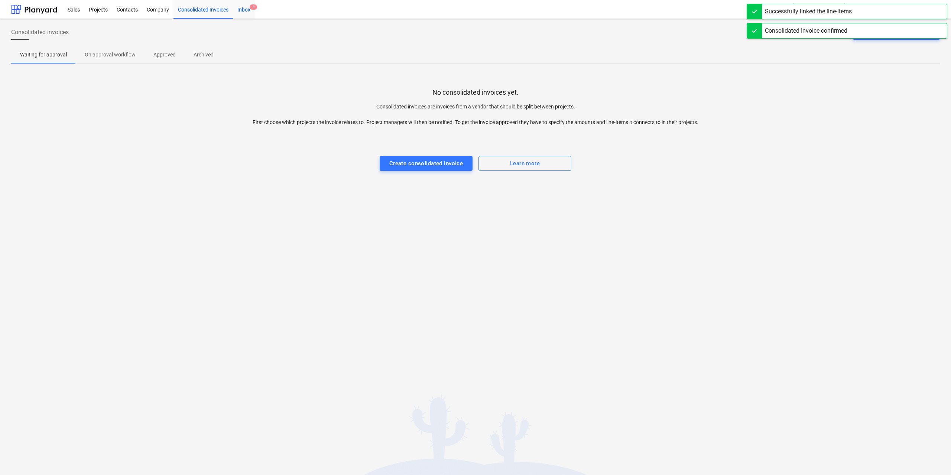
click at [242, 7] on div "Inbox 8" at bounding box center [244, 9] width 22 height 19
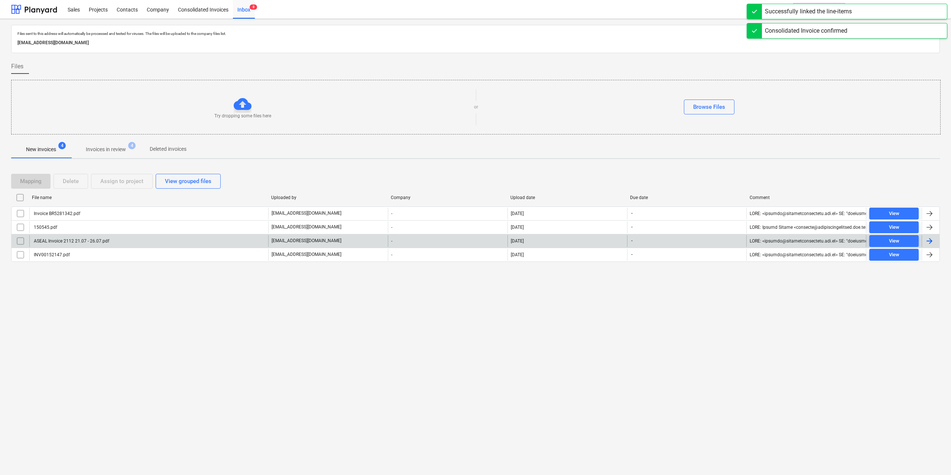
click at [91, 240] on div "ASEAL Invoice 2112 21.07 - 26.07.pdf" at bounding box center [71, 241] width 77 height 5
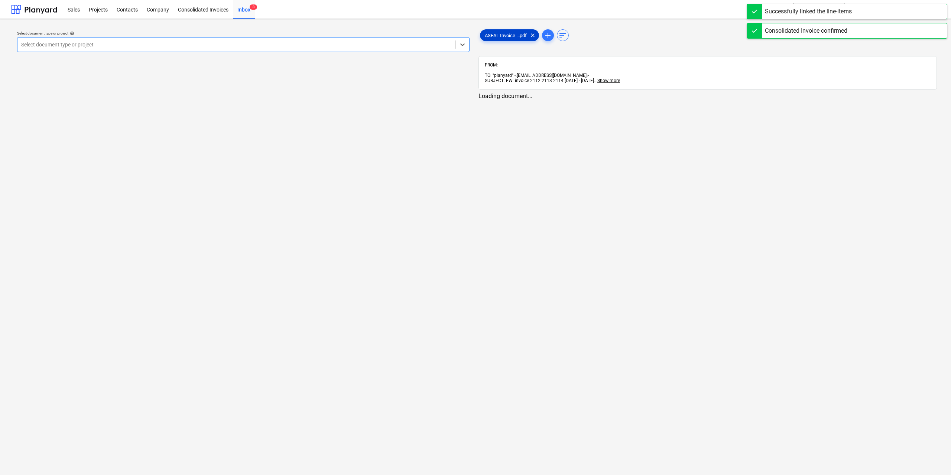
click at [493, 39] on div "ASEAL Invoice ...pdf clear" at bounding box center [509, 35] width 59 height 12
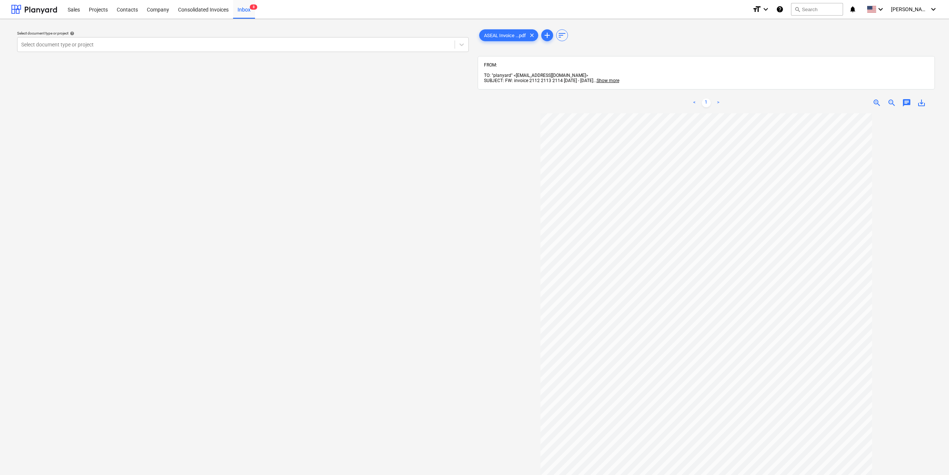
click at [191, 53] on div "Select document type or project help Select document type or project" at bounding box center [243, 41] width 458 height 27
click at [190, 45] on div at bounding box center [236, 44] width 430 height 7
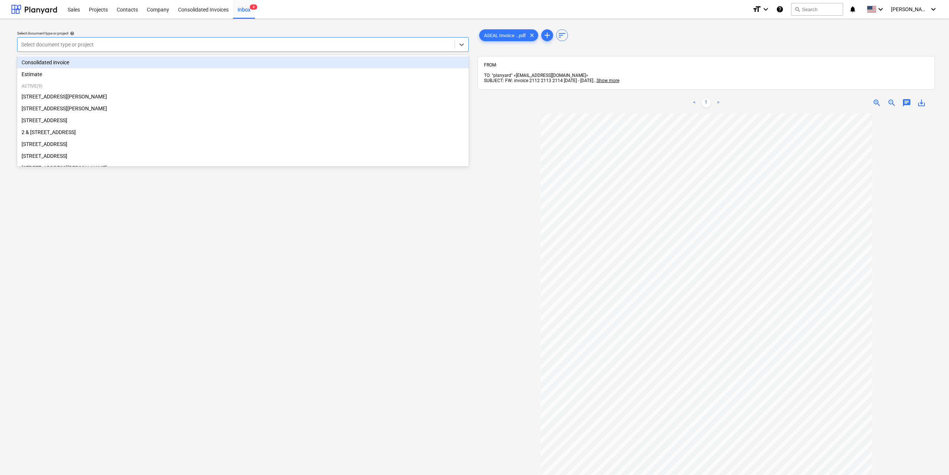
click at [120, 65] on div "Consolidated invoice" at bounding box center [243, 62] width 452 height 12
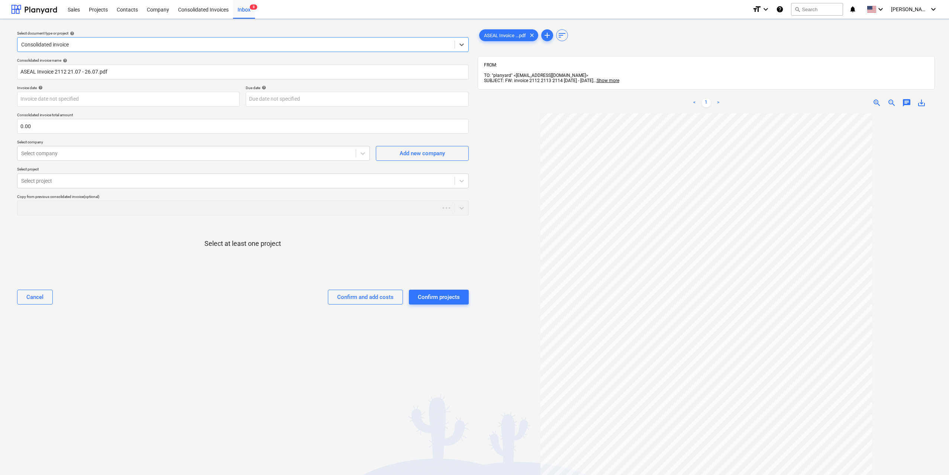
click at [97, 188] on div "Consolidated invoice name help ASEAL Invoice 2112 21.07 - 26.07.pdf Invoice dat…" at bounding box center [243, 184] width 458 height 259
click at [96, 185] on div at bounding box center [236, 180] width 430 height 7
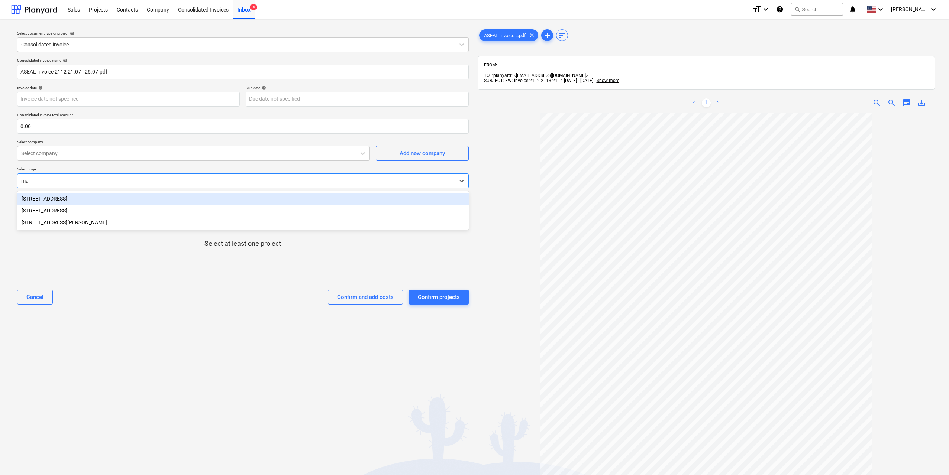
type input "mar"
click at [102, 201] on div "[STREET_ADDRESS]" at bounding box center [243, 199] width 452 height 12
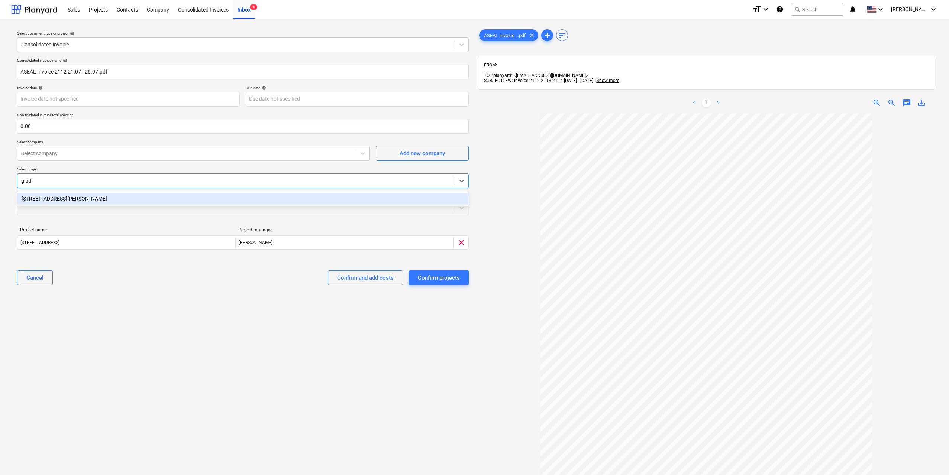
type input "glade"
click at [100, 195] on div "[STREET_ADDRESS][PERSON_NAME]" at bounding box center [243, 199] width 452 height 12
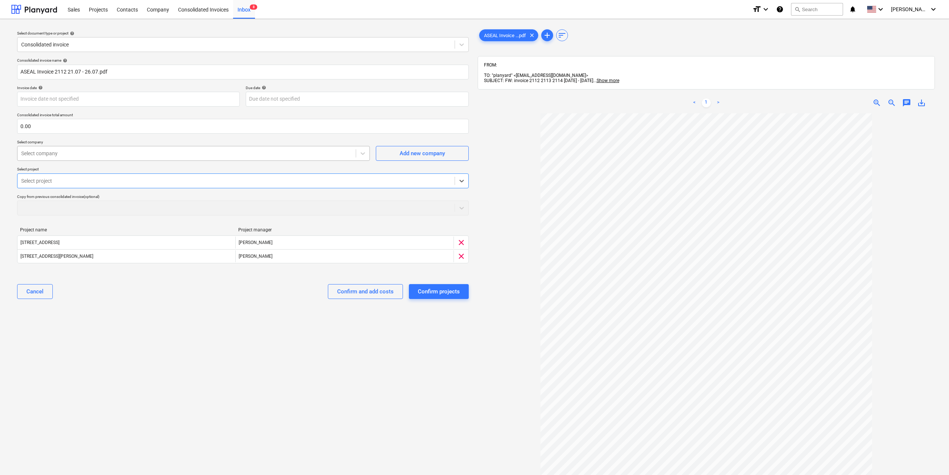
click at [145, 153] on div at bounding box center [186, 153] width 331 height 7
click at [146, 135] on div "Consolidated invoice name help ASEAL Invoice 2112 21.07 - 26.07.pdf Invoice dat…" at bounding box center [243, 181] width 458 height 253
click at [147, 130] on input "text" at bounding box center [243, 126] width 452 height 15
type input "0.00"
click at [122, 182] on div at bounding box center [236, 180] width 430 height 7
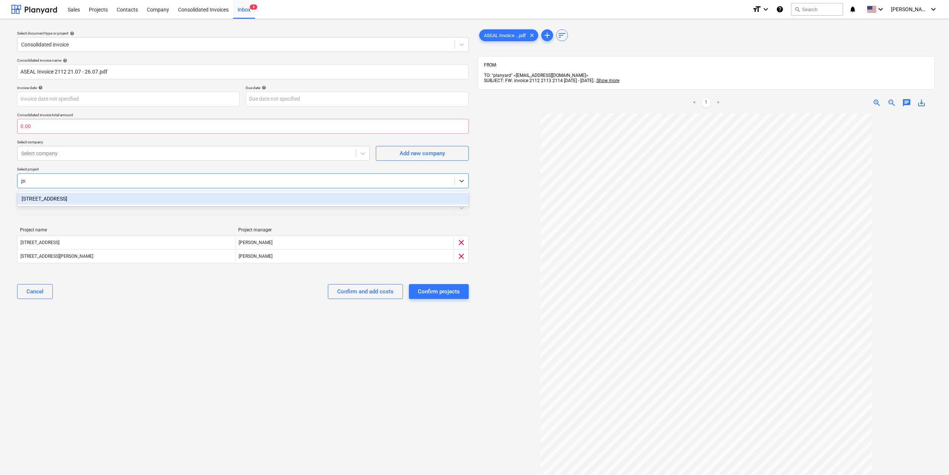
type input "put"
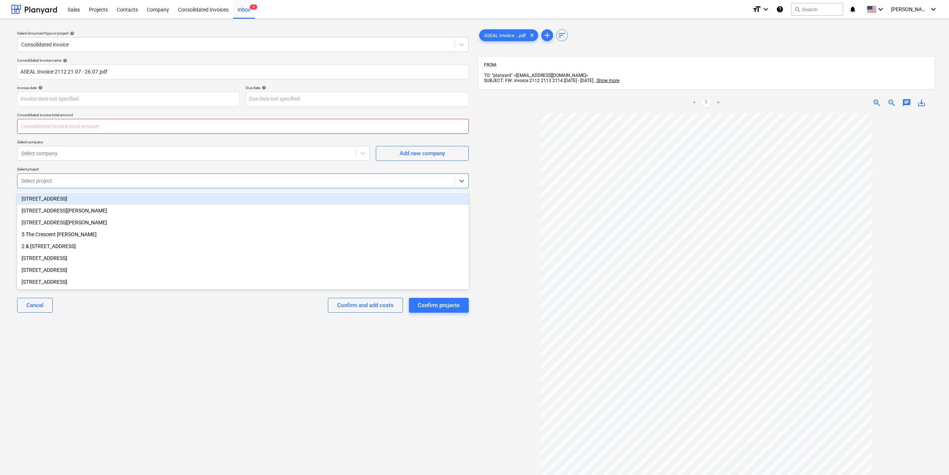
click at [111, 127] on input "text" at bounding box center [243, 126] width 452 height 15
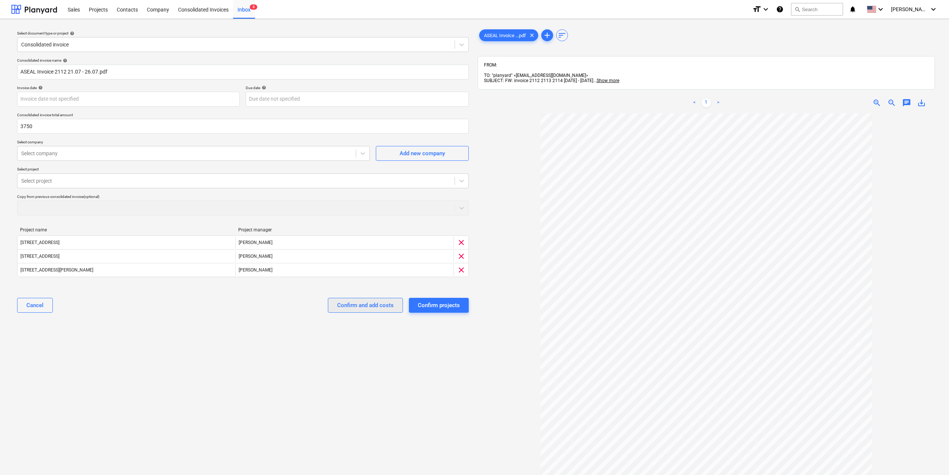
type input "3,750.00"
click at [375, 311] on button "Confirm and add costs" at bounding box center [365, 305] width 75 height 15
click at [145, 156] on div at bounding box center [186, 153] width 331 height 7
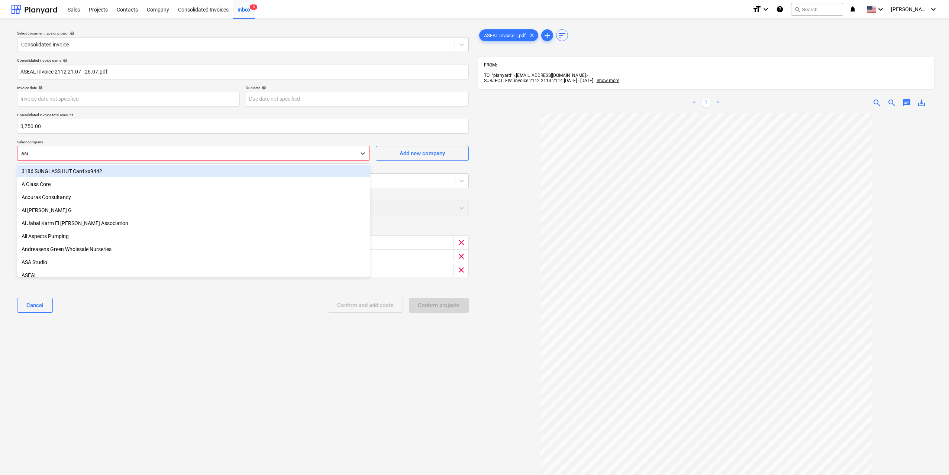
type input "asea"
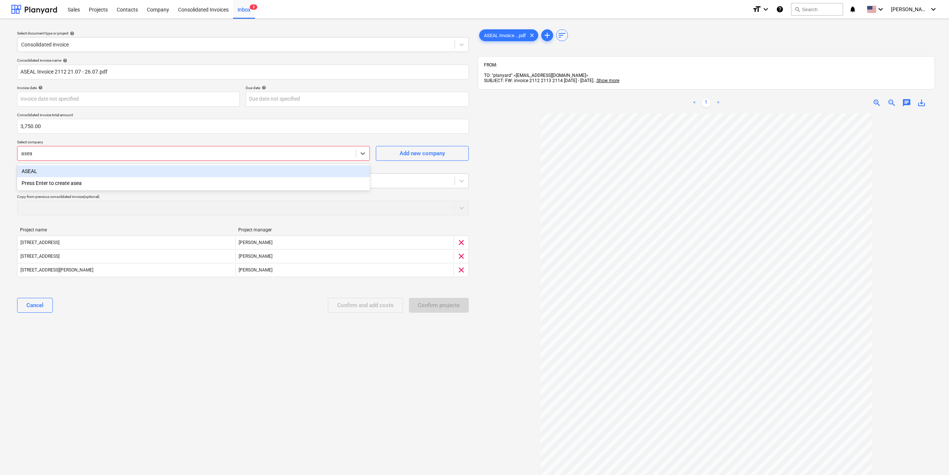
click at [35, 172] on div "ASEAL" at bounding box center [193, 171] width 353 height 12
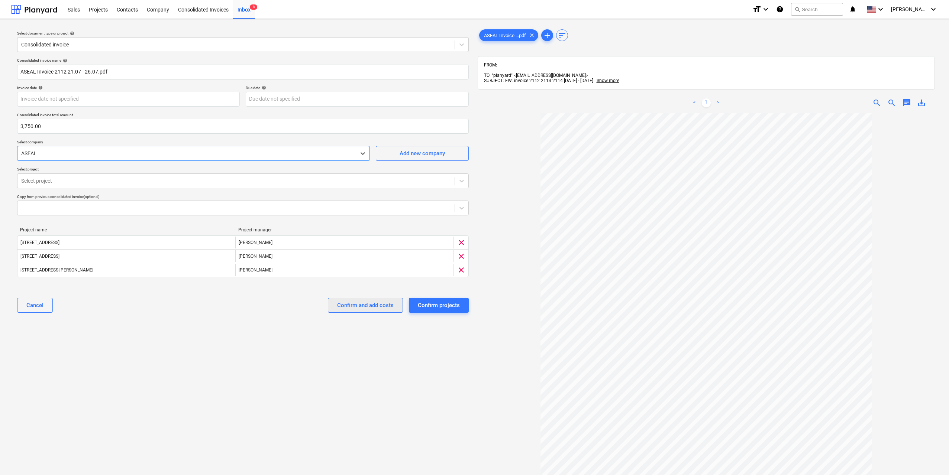
click at [370, 308] on div "Confirm and add costs" at bounding box center [365, 306] width 56 height 10
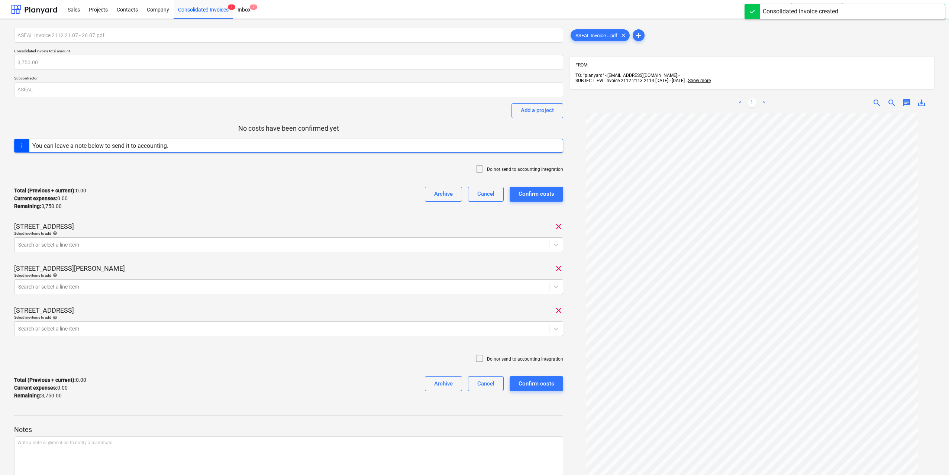
click at [79, 235] on div "Select line-items to add help" at bounding box center [288, 233] width 549 height 5
click at [79, 239] on div "Search or select a line-item" at bounding box center [288, 244] width 549 height 15
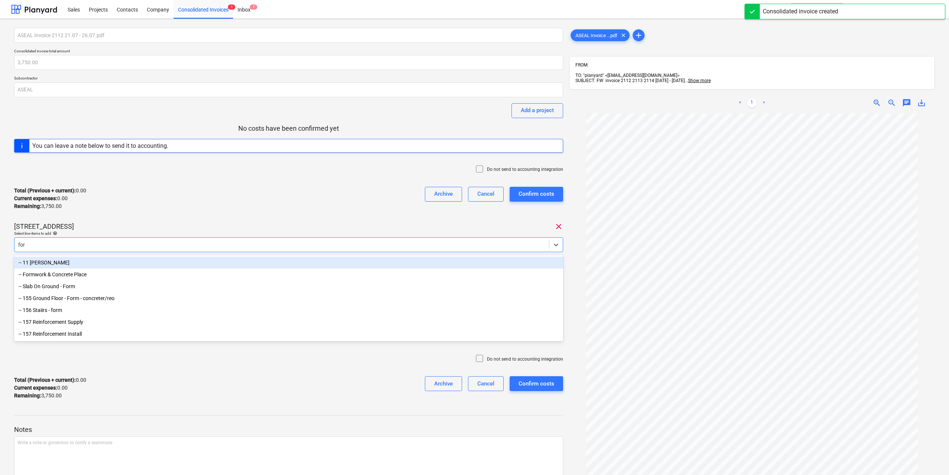
type input "fore"
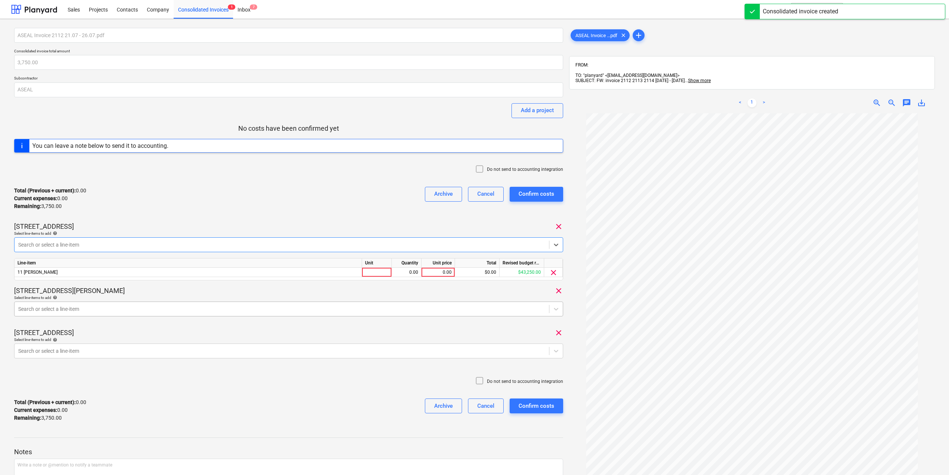
click at [72, 309] on div at bounding box center [281, 309] width 527 height 7
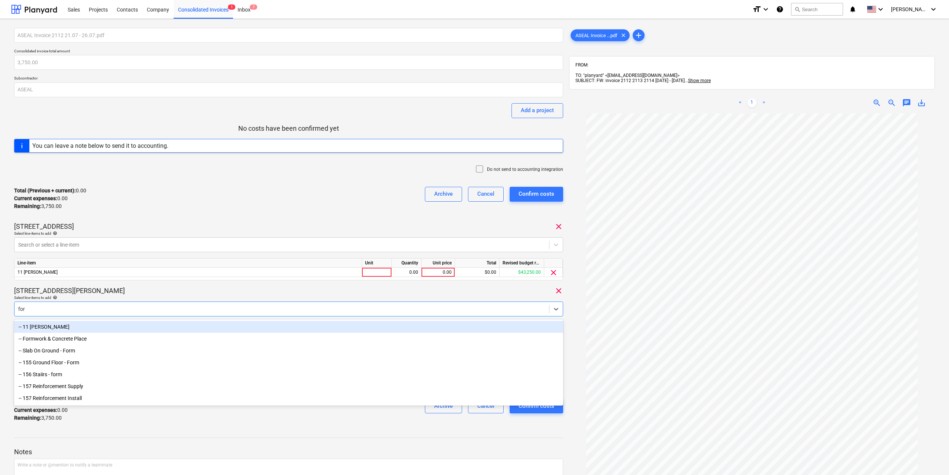
type input "fore"
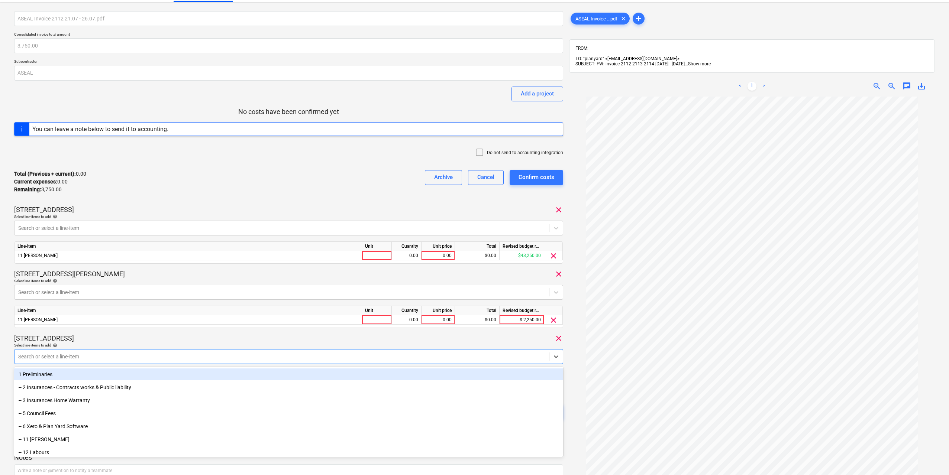
click at [83, 371] on body "Sales Projects Contacts Company Consolidated Invoices 1 Inbox 7 format_size key…" at bounding box center [474, 220] width 949 height 475
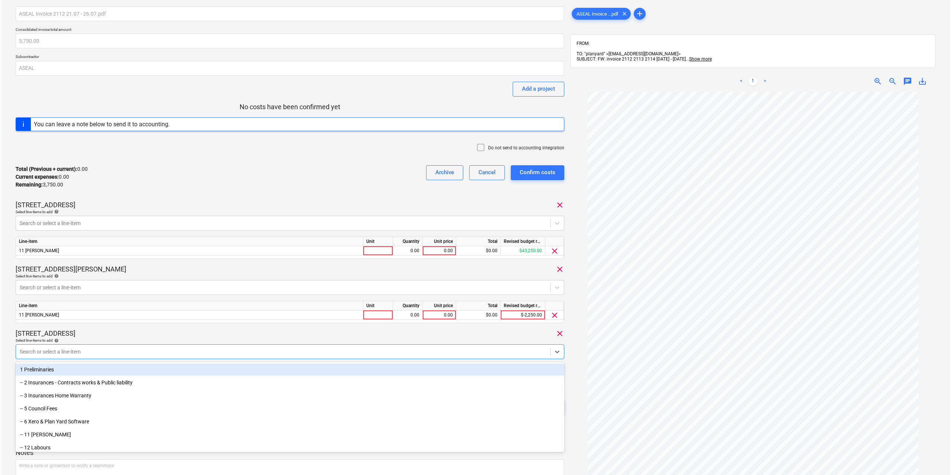
scroll to position [25, 0]
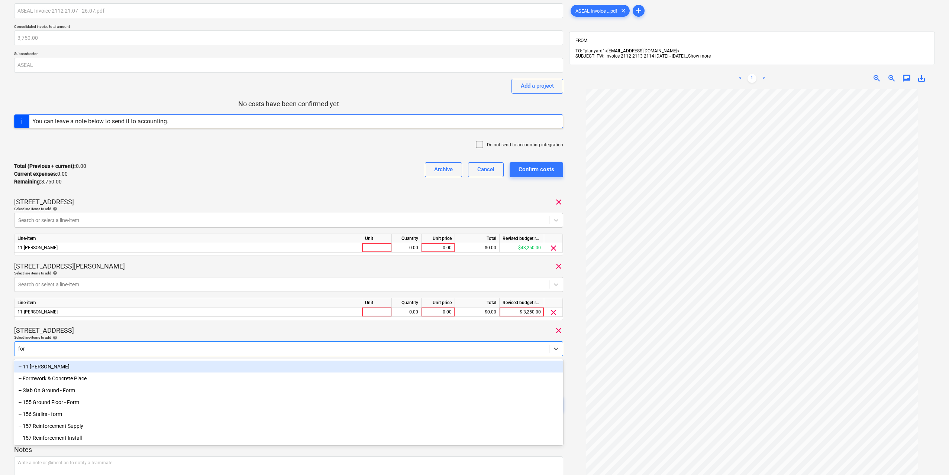
type input "fore"
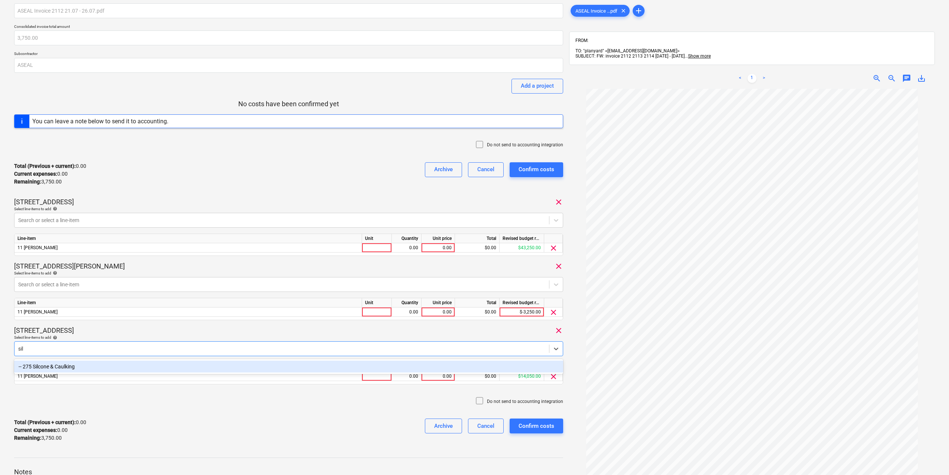
type input "silc"
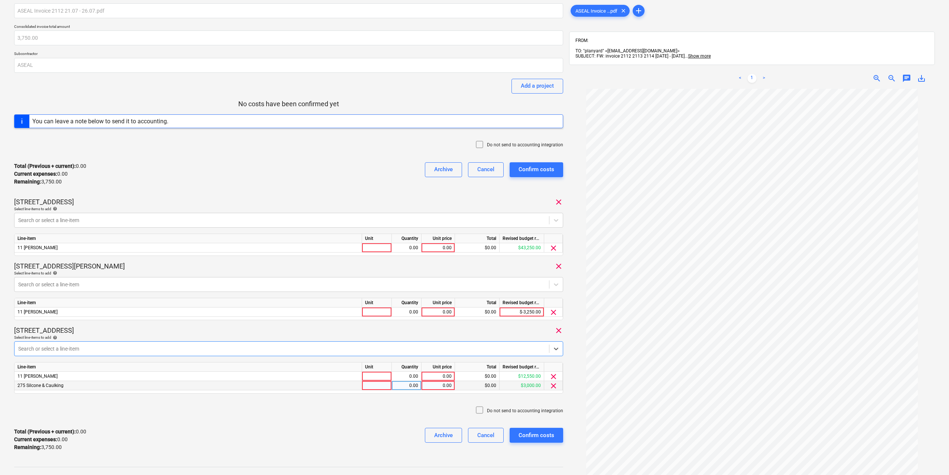
click at [385, 387] on div at bounding box center [377, 385] width 30 height 9
type input "1"
click at [384, 378] on div at bounding box center [377, 376] width 30 height 9
type input "1"
click at [379, 309] on div at bounding box center [377, 312] width 30 height 9
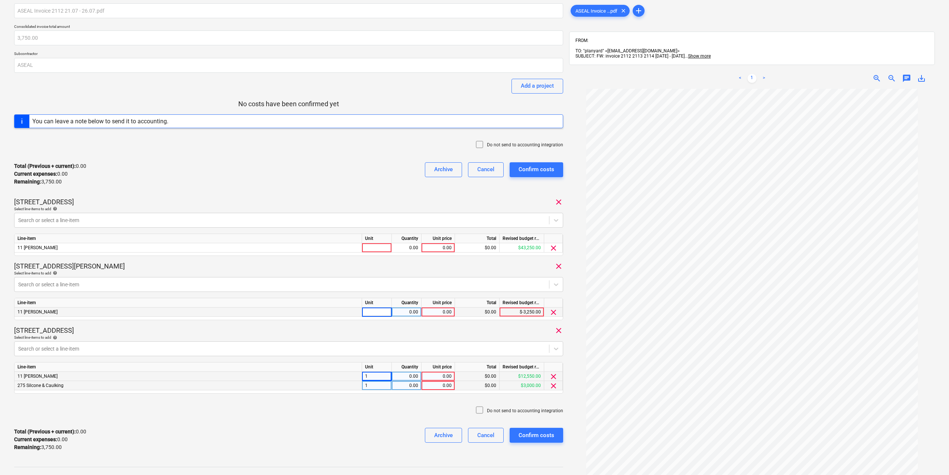
type input "1"
click at [381, 249] on div at bounding box center [377, 247] width 30 height 9
click at [417, 388] on div "0.00" at bounding box center [406, 385] width 23 height 9
type input "1"
click at [435, 387] on div "0.00" at bounding box center [437, 385] width 27 height 9
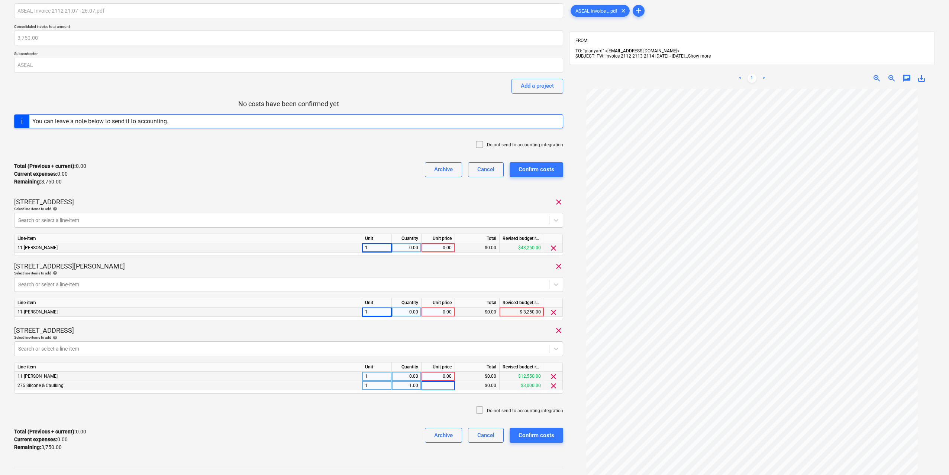
click at [432, 386] on input at bounding box center [437, 385] width 33 height 9
type input "1000"
click at [443, 377] on div "0.00" at bounding box center [437, 376] width 27 height 9
click at [411, 376] on div "0.00" at bounding box center [406, 376] width 23 height 9
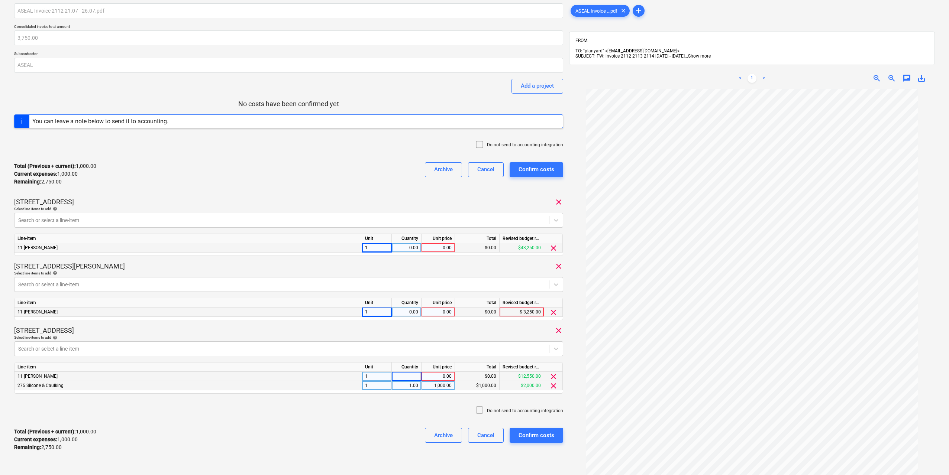
type input "1"
click at [442, 377] on div "0.00" at bounding box center [437, 376] width 27 height 9
type input "500"
click at [418, 377] on div "1.00" at bounding box center [406, 376] width 23 height 9
type input "3"
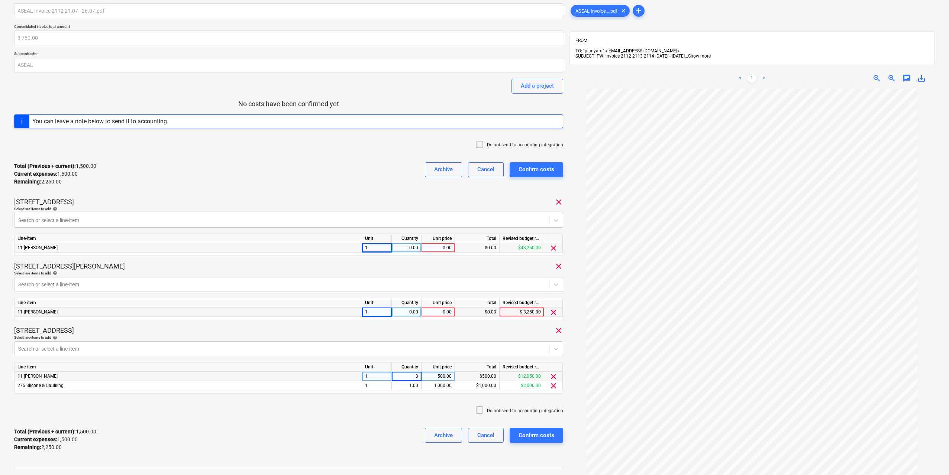
click at [379, 407] on div "Do not send to accounting integration" at bounding box center [288, 411] width 549 height 22
click at [419, 252] on div "0.00" at bounding box center [407, 247] width 30 height 9
type input "1"
click at [441, 251] on div "0.00" at bounding box center [437, 247] width 27 height 9
type input "500"
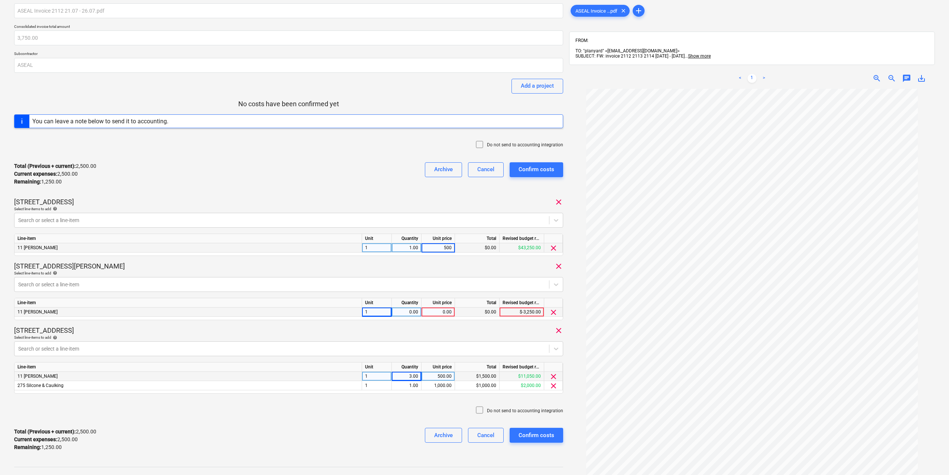
click at [447, 263] on div "[STREET_ADDRESS][PERSON_NAME]" at bounding box center [288, 266] width 549 height 9
click at [553, 311] on span "clear" at bounding box center [553, 312] width 9 height 9
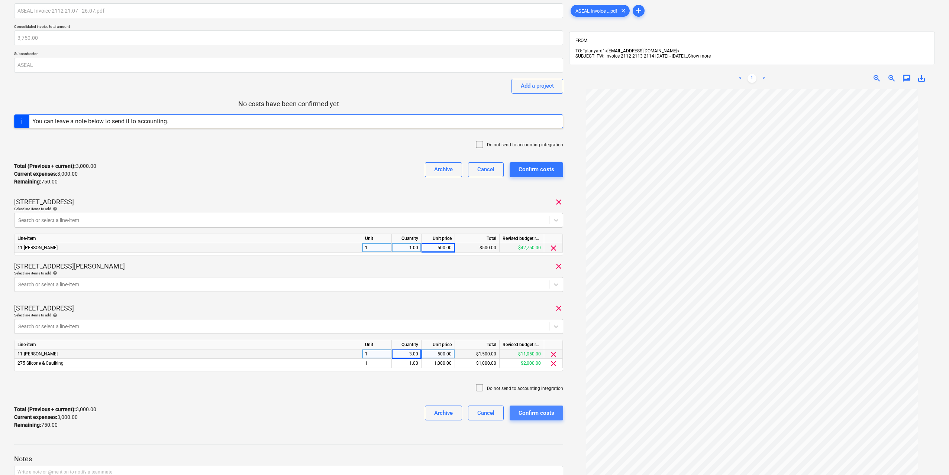
click at [555, 417] on button "Confirm costs" at bounding box center [537, 413] width 54 height 15
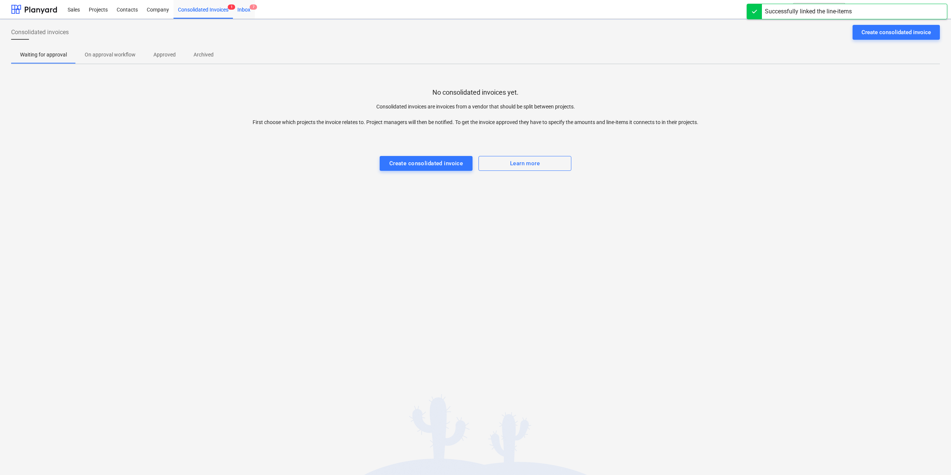
click at [243, 6] on div "Inbox 7" at bounding box center [244, 9] width 22 height 19
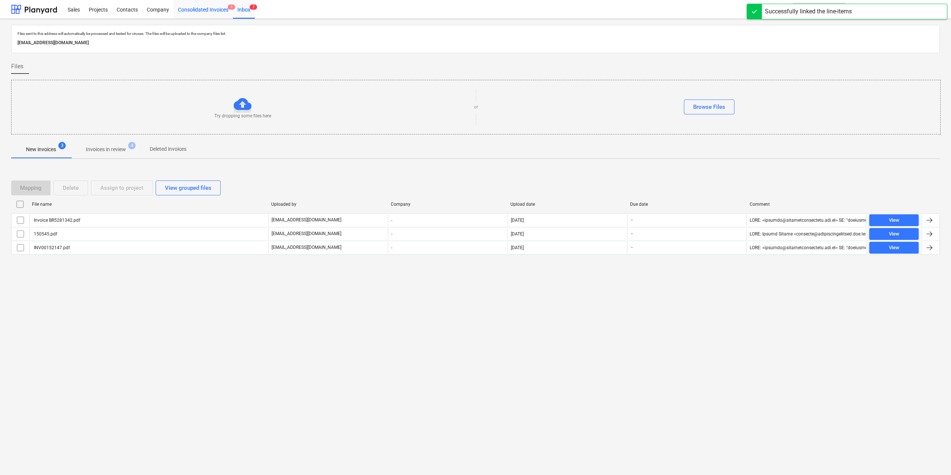
click at [210, 12] on div "Consolidated Invoices 1" at bounding box center [203, 9] width 59 height 19
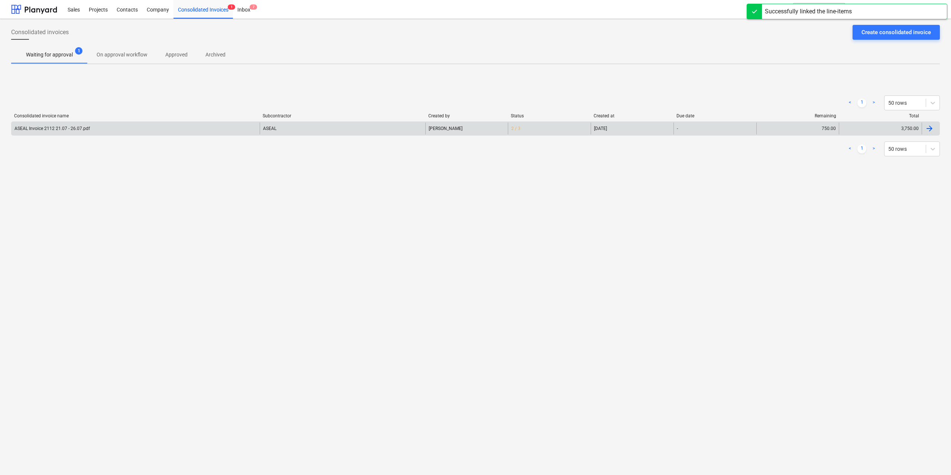
click at [78, 129] on div "ASEAL Invoice 2112 21.07 - 26.07.pdf" at bounding box center [51, 128] width 75 height 5
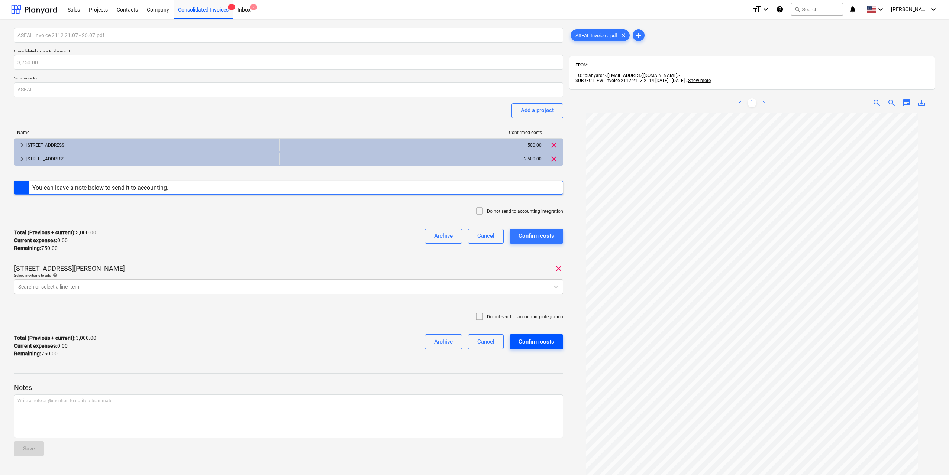
click at [528, 339] on div "Confirm costs" at bounding box center [536, 342] width 36 height 10
click at [557, 269] on span "clear" at bounding box center [558, 268] width 9 height 9
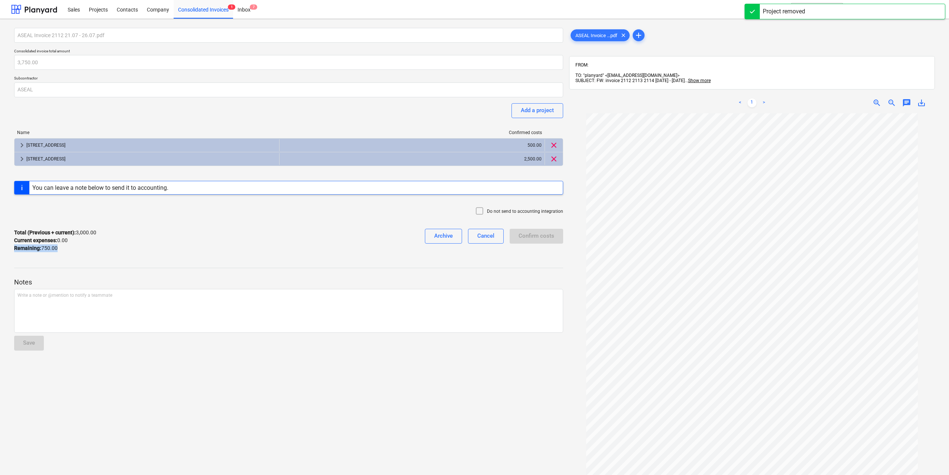
click at [91, 244] on div "Total (Previous + current) : 3,000.00 Current expenses : 0.00 Remaining : 750.00" at bounding box center [55, 240] width 82 height 23
click at [92, 232] on p "Total (Previous + current) : 3,000.00" at bounding box center [55, 233] width 82 height 8
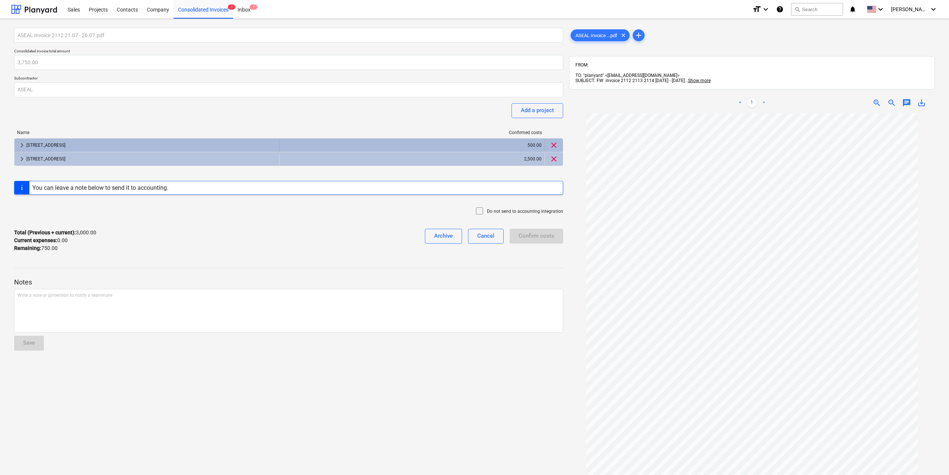
click at [42, 143] on div "[STREET_ADDRESS]" at bounding box center [151, 145] width 250 height 12
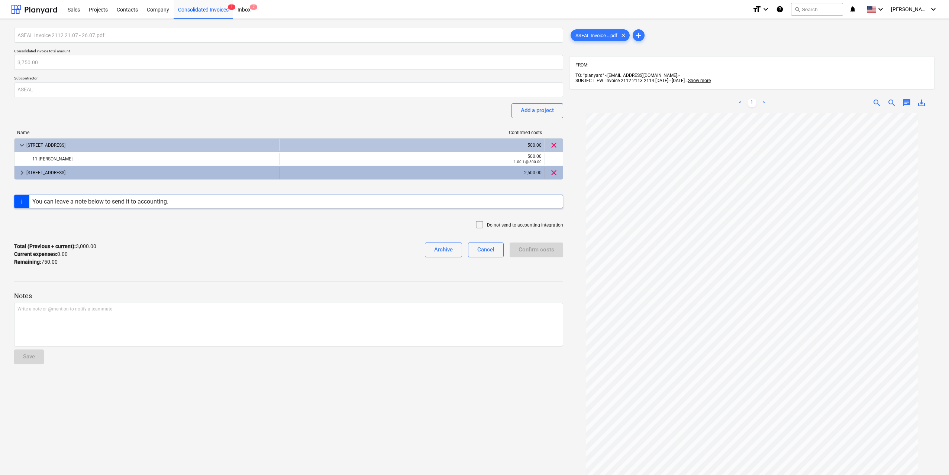
click at [45, 174] on div "[STREET_ADDRESS]" at bounding box center [151, 173] width 250 height 12
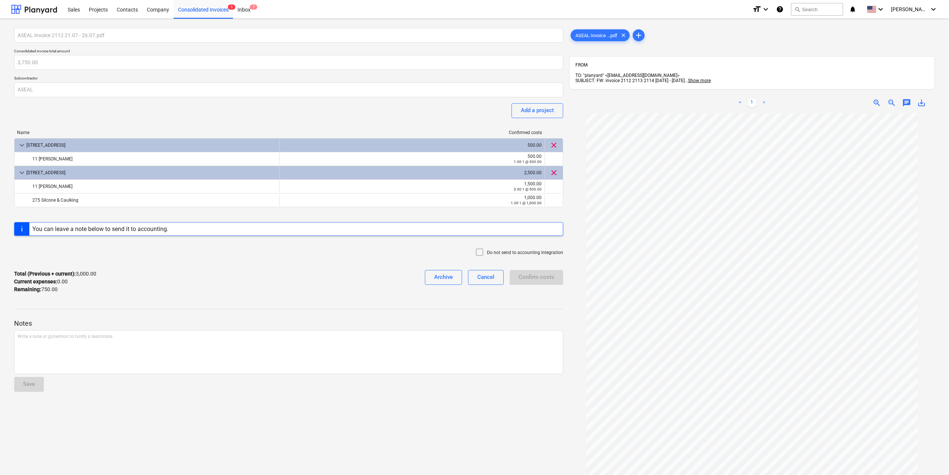
click at [454, 114] on div "ASEAL Invoice 2112 21.07 - 26.07.pdf Consolidated invoice total amount 3,750.00…" at bounding box center [288, 164] width 549 height 272
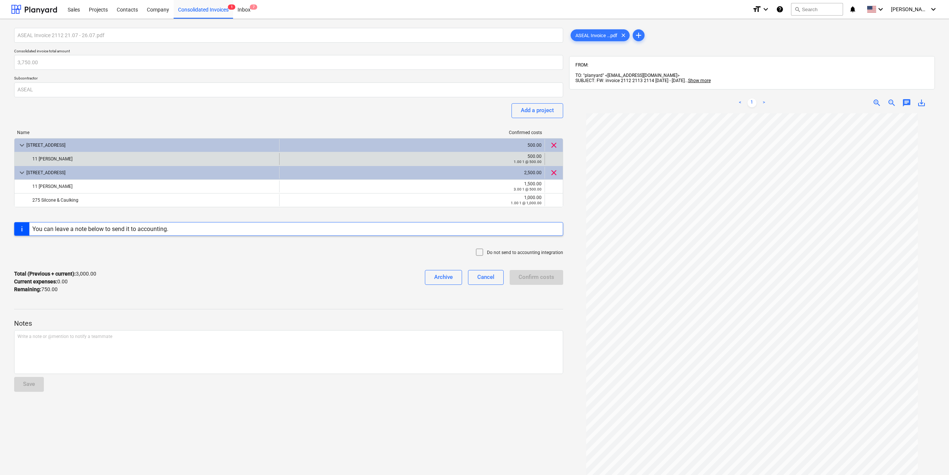
click at [501, 164] on div "1.00 1 @ 500.00" at bounding box center [411, 161] width 259 height 5
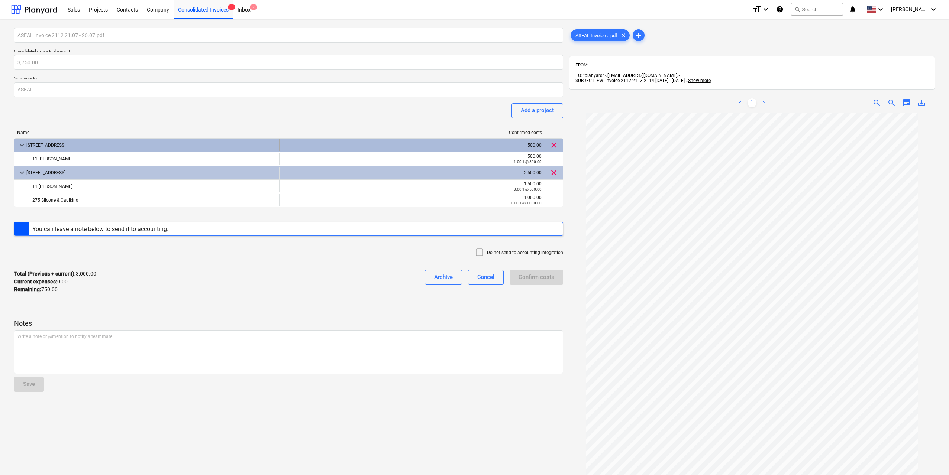
click at [508, 141] on div "500.00" at bounding box center [411, 145] width 259 height 12
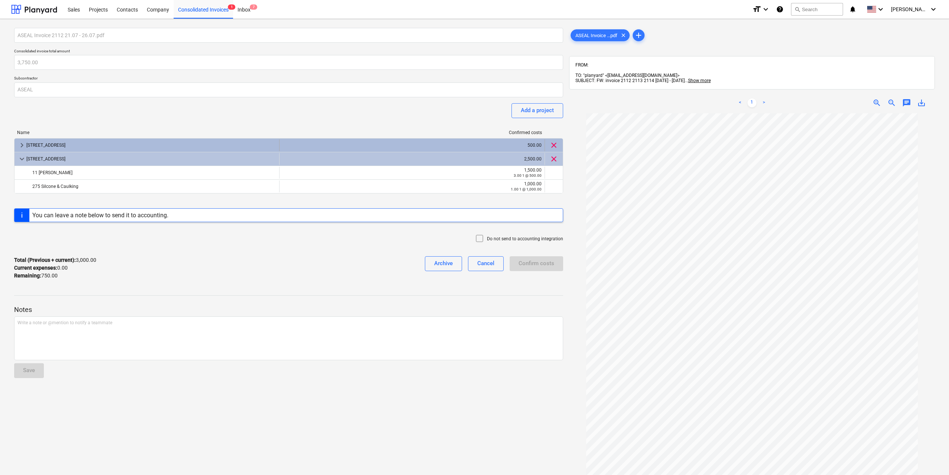
click at [508, 141] on div "500.00" at bounding box center [411, 145] width 259 height 12
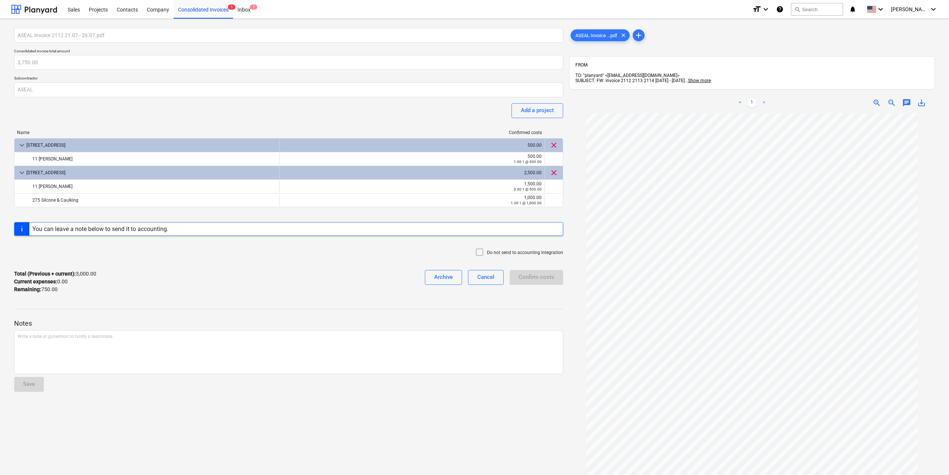
click at [142, 228] on div "You can leave a note below to send it to accounting." at bounding box center [100, 229] width 136 height 7
click at [144, 231] on div "You can leave a note below to send it to accounting." at bounding box center [100, 229] width 136 height 7
drag, startPoint x: 170, startPoint y: 230, endPoint x: 269, endPoint y: 234, distance: 98.9
click at [267, 233] on div "You can leave a note below to send it to accounting." at bounding box center [288, 229] width 549 height 14
click at [269, 234] on div "You can leave a note below to send it to accounting." at bounding box center [288, 229] width 549 height 14
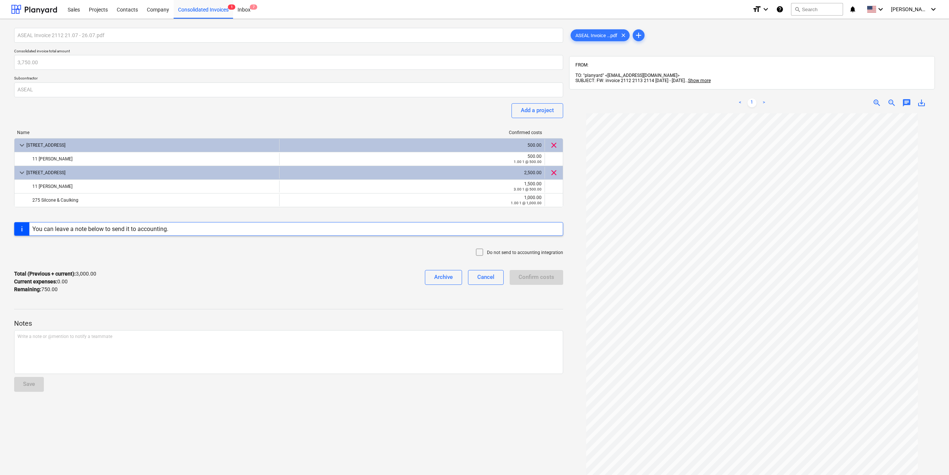
click at [526, 271] on div "Confirm costs" at bounding box center [537, 281] width 54 height 23
click at [360, 323] on p "Notes" at bounding box center [288, 323] width 549 height 9
click at [587, 40] on div "ASEAL Invoice ...pdf clear" at bounding box center [600, 35] width 59 height 12
click at [253, 4] on div "Inbox 7" at bounding box center [244, 9] width 22 height 19
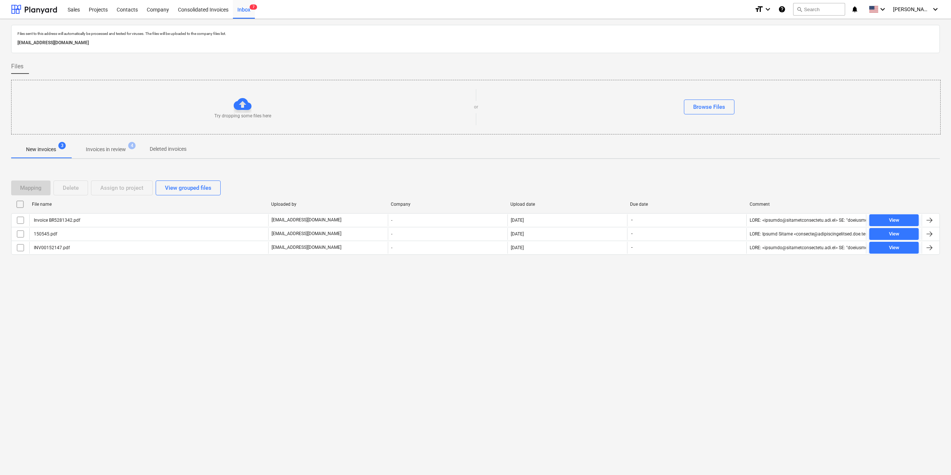
click at [96, 152] on p "Invoices in review" at bounding box center [106, 150] width 40 height 8
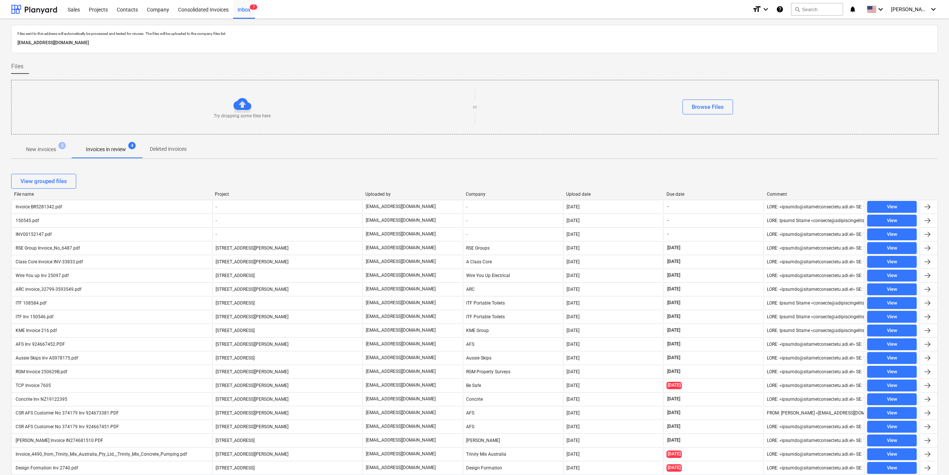
click at [34, 148] on p "New invoices" at bounding box center [41, 150] width 30 height 8
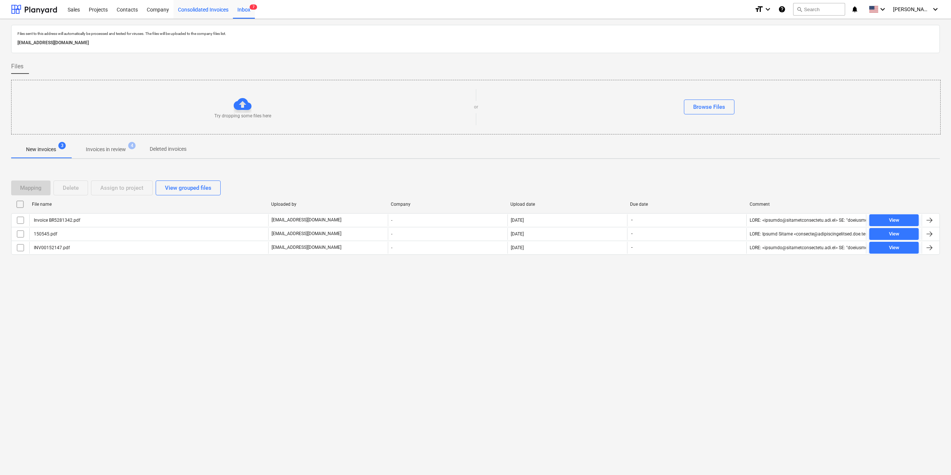
click at [203, 7] on div "Consolidated Invoices" at bounding box center [203, 9] width 59 height 19
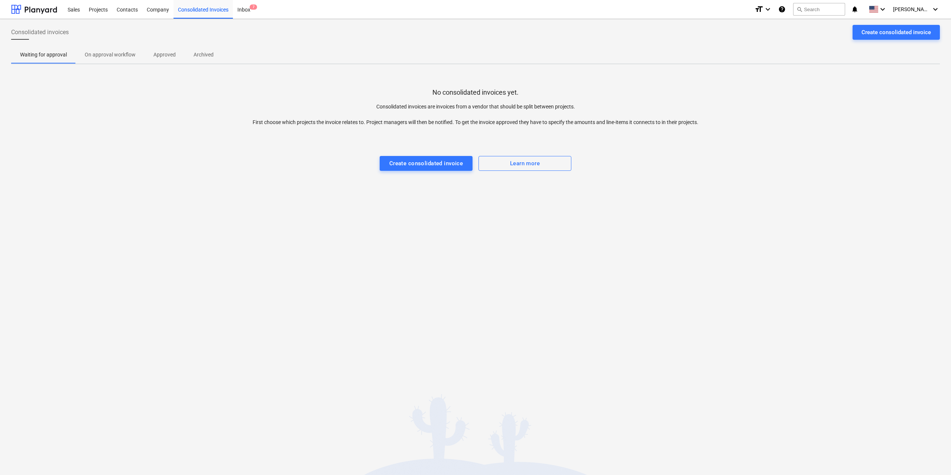
click at [104, 133] on div at bounding box center [475, 133] width 929 height 15
click at [246, 9] on div "Inbox 7" at bounding box center [244, 9] width 22 height 19
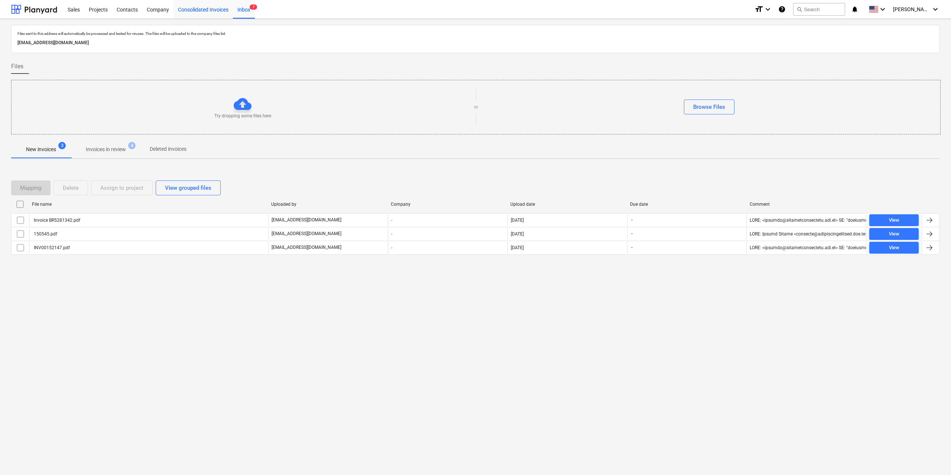
click at [203, 9] on div "Consolidated Invoices" at bounding box center [203, 9] width 59 height 19
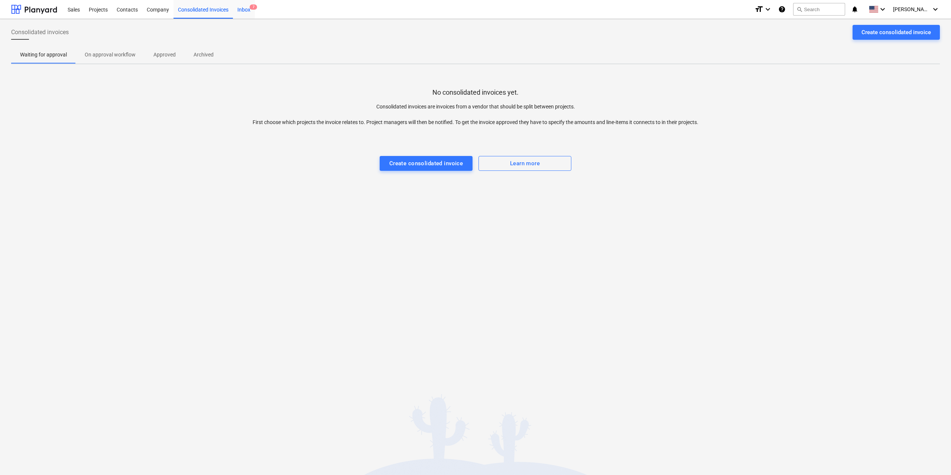
click at [244, 8] on div "Inbox 7" at bounding box center [244, 9] width 22 height 19
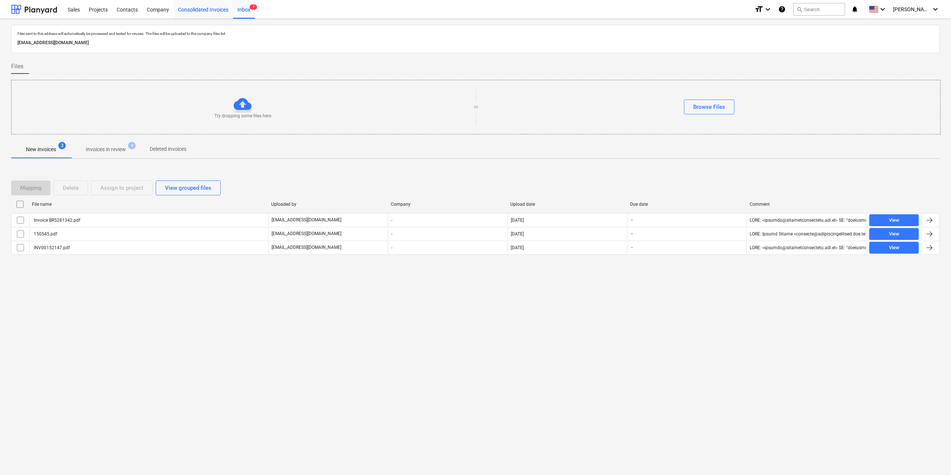
click at [204, 6] on div "Consolidated Invoices" at bounding box center [203, 9] width 59 height 19
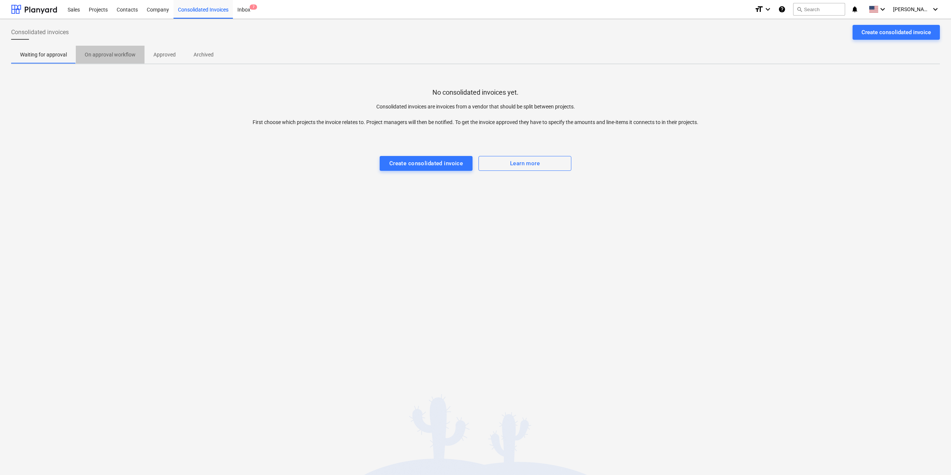
click at [108, 51] on p "On approval workflow" at bounding box center [110, 55] width 51 height 8
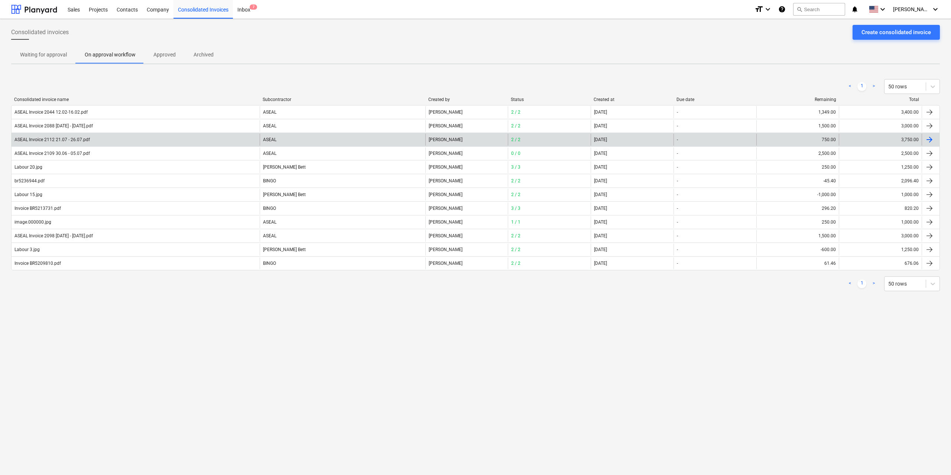
click at [101, 137] on div "ASEAL Invoice 2112 21.07 - 26.07.pdf" at bounding box center [136, 140] width 248 height 12
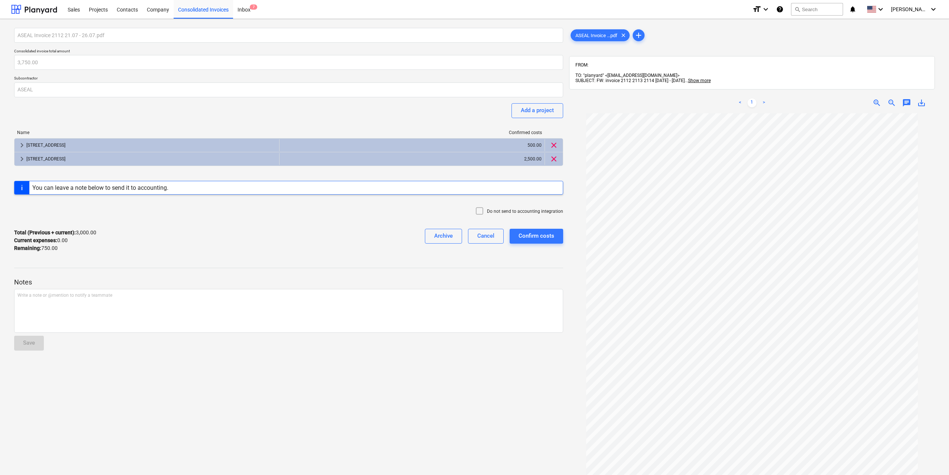
click at [281, 187] on div "You can leave a note below to send it to accounting." at bounding box center [288, 188] width 549 height 14
click at [546, 234] on div "Confirm costs" at bounding box center [536, 236] width 36 height 10
click at [213, 152] on div "keyboard_arrow_right [STREET_ADDRESS] 2,500.00 clear" at bounding box center [288, 158] width 548 height 13
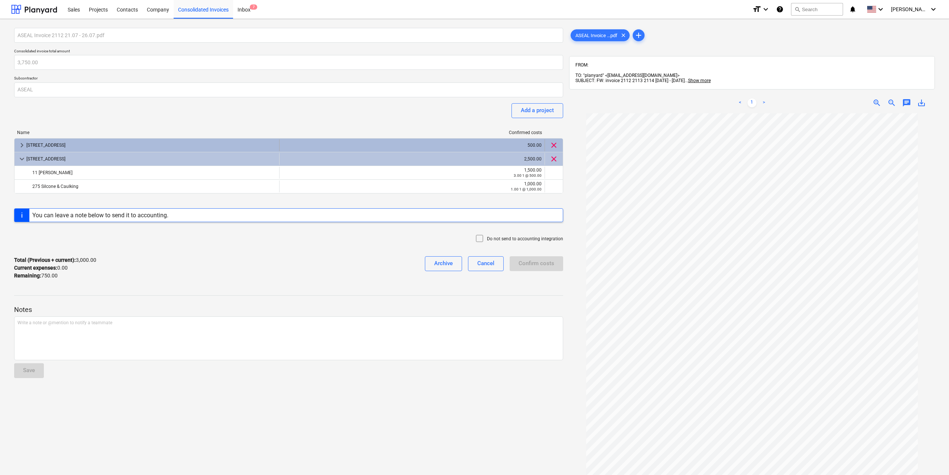
click at [169, 145] on div "[STREET_ADDRESS]" at bounding box center [151, 145] width 250 height 12
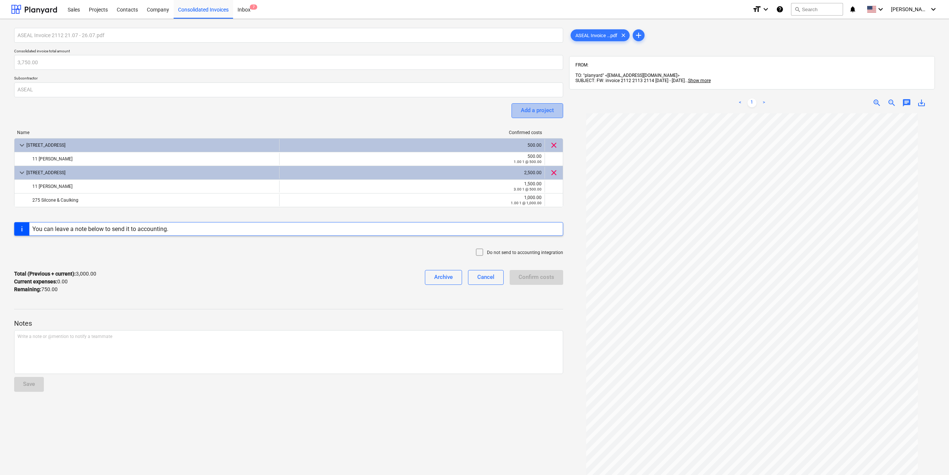
click at [531, 109] on div "Add a project" at bounding box center [537, 111] width 33 height 10
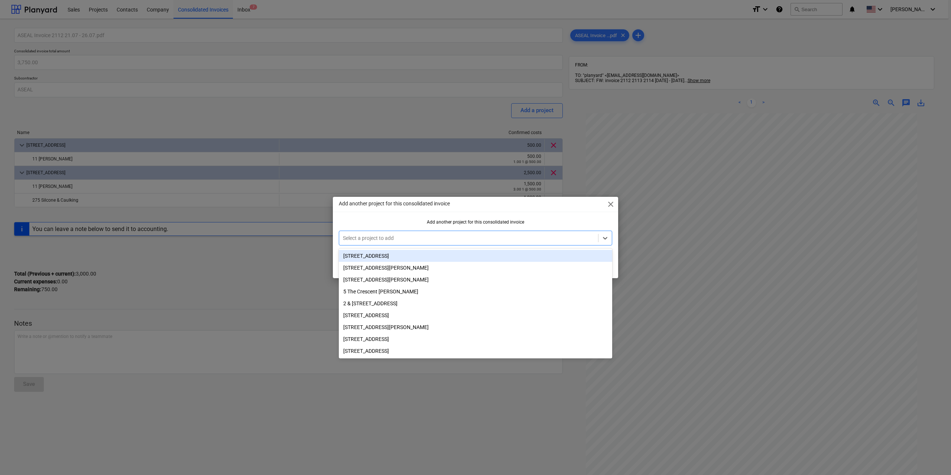
click at [429, 233] on div "Select a project to add" at bounding box center [468, 238] width 259 height 10
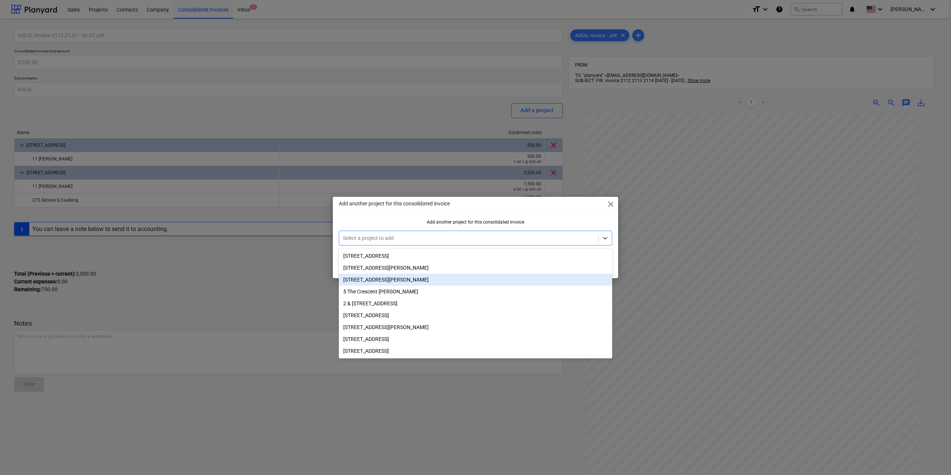
click at [414, 279] on div "[STREET_ADDRESS][PERSON_NAME]" at bounding box center [476, 280] width 274 height 12
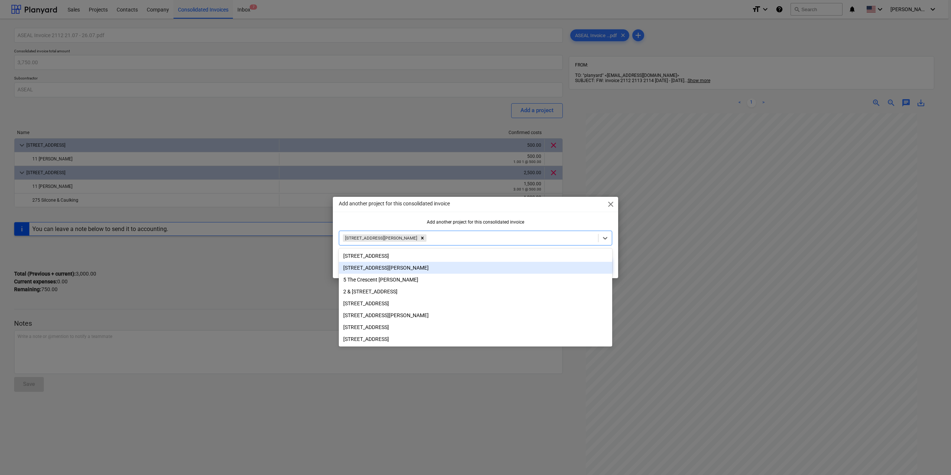
click at [269, 287] on div "Add another project for this consolidated invoice close Add another project for…" at bounding box center [475, 237] width 951 height 475
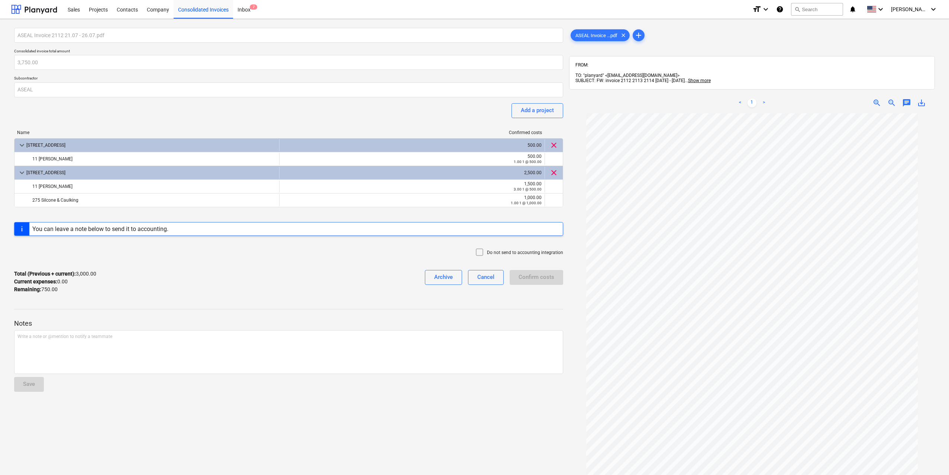
click at [161, 137] on div "Name Confirmed costs" at bounding box center [288, 134] width 549 height 8
click at [489, 281] on div "Cancel" at bounding box center [485, 277] width 17 height 10
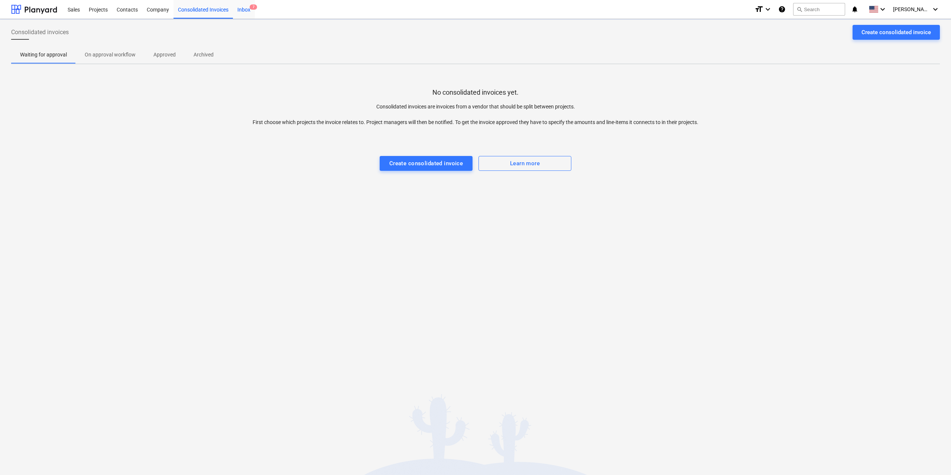
click at [243, 7] on div "Inbox 7" at bounding box center [244, 9] width 22 height 19
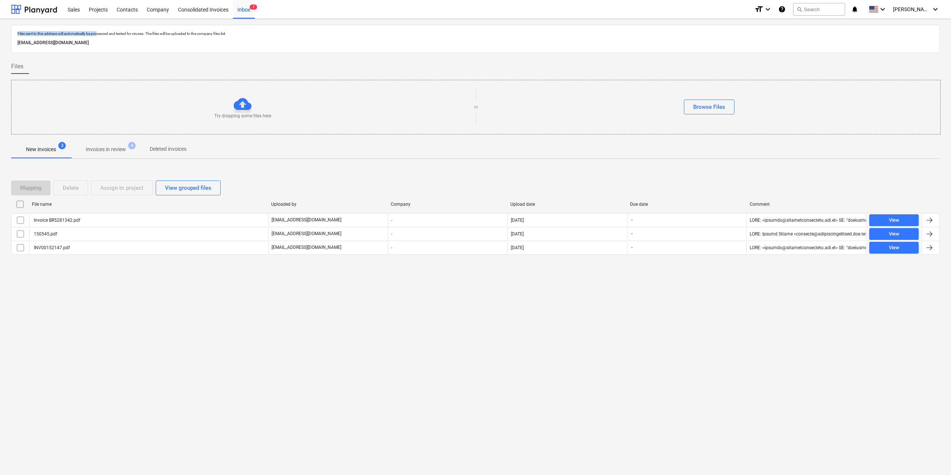
click at [100, 19] on div "Sales Projects Contacts Company Consolidated Invoices Inbox 7 format_size keybo…" at bounding box center [475, 237] width 951 height 475
click at [101, 10] on div "Projects" at bounding box center [98, 9] width 28 height 19
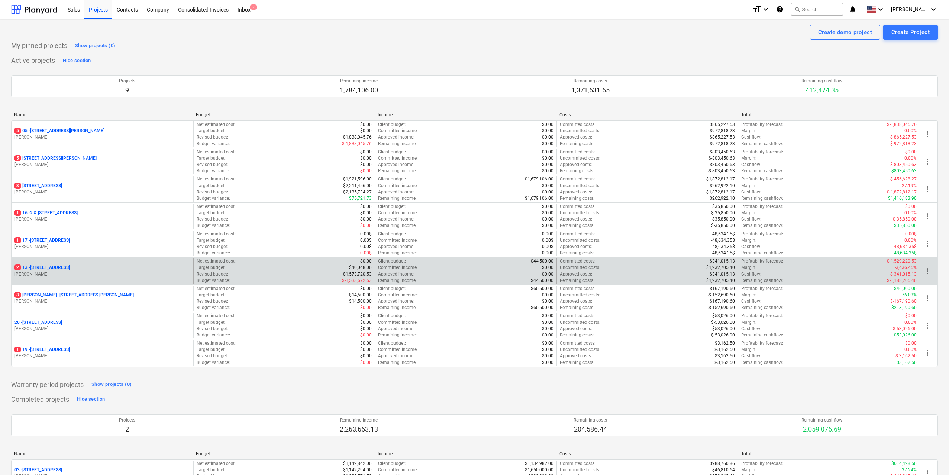
click at [133, 275] on p "[PERSON_NAME]" at bounding box center [102, 274] width 176 height 6
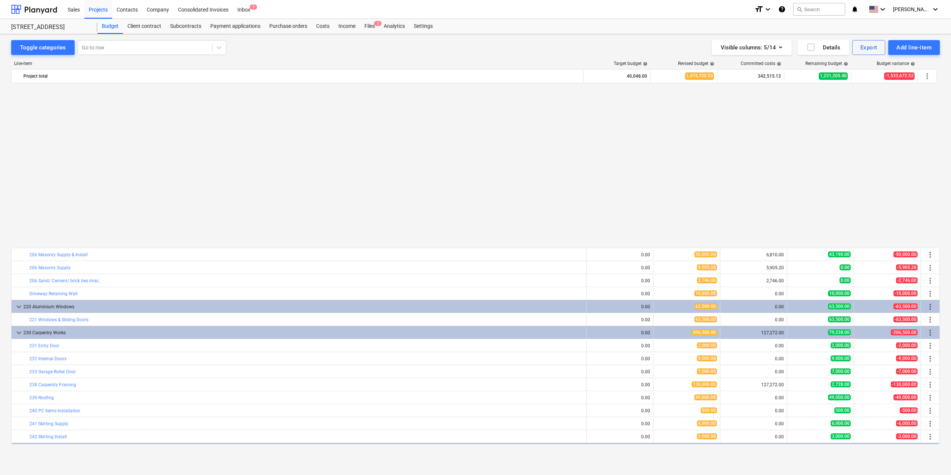
scroll to position [818, 0]
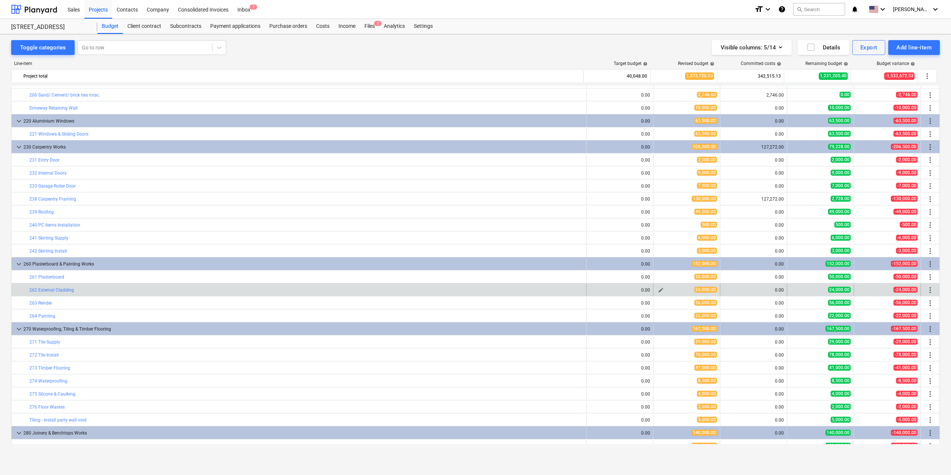
click at [657, 290] on button "edit" at bounding box center [661, 290] width 9 height 9
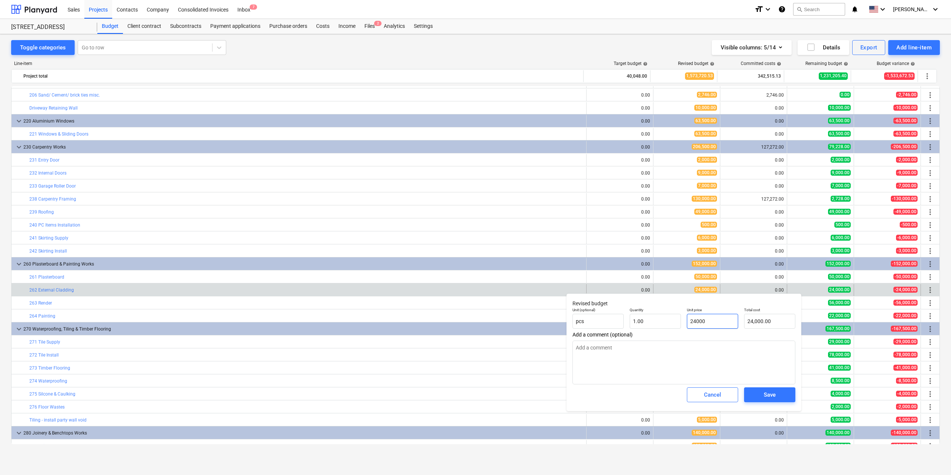
click at [699, 319] on input "24000" at bounding box center [712, 321] width 51 height 15
type input "2"
type input "2.00"
type input "22"
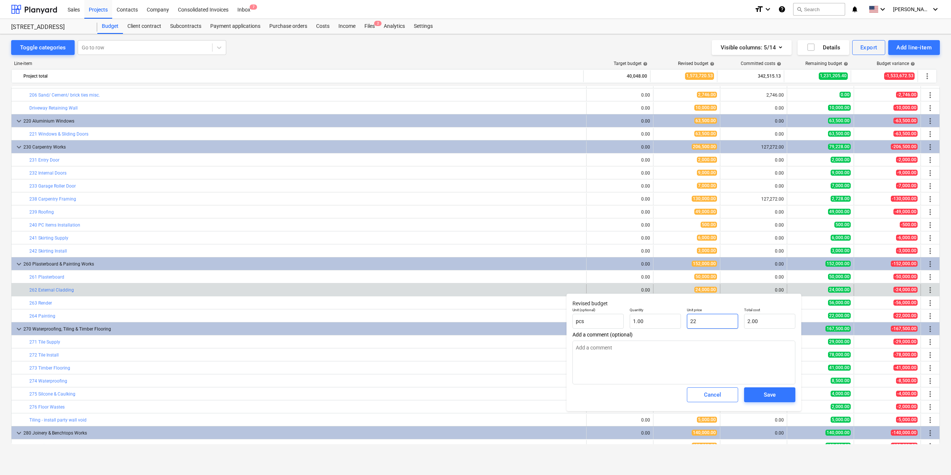
type input "22.00"
type input "220"
type input "220.00"
type input "2200"
type input "2,200.00"
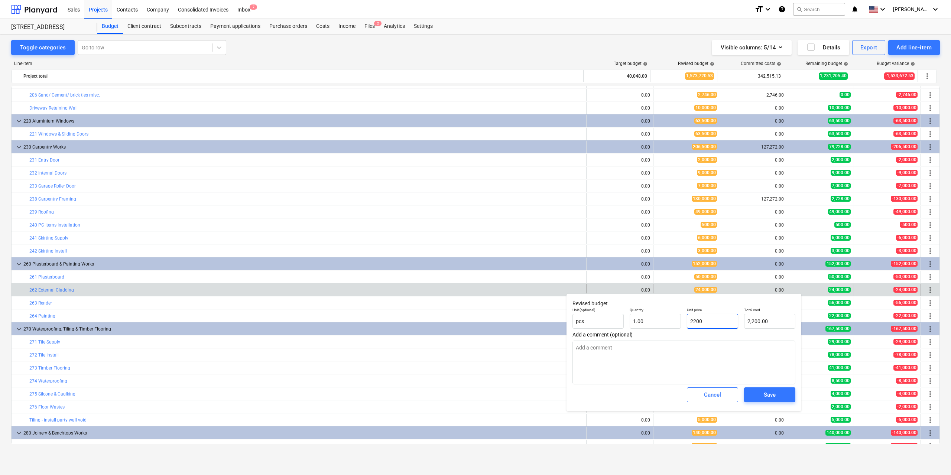
type input "22000"
type input "22,000.00"
click at [764, 390] on button "Save" at bounding box center [769, 395] width 51 height 15
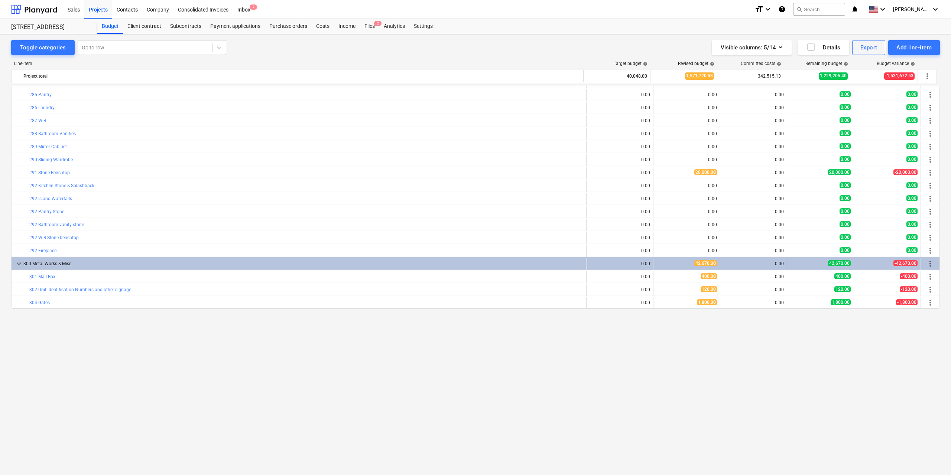
scroll to position [1073, 0]
